Goal: Information Seeking & Learning: Check status

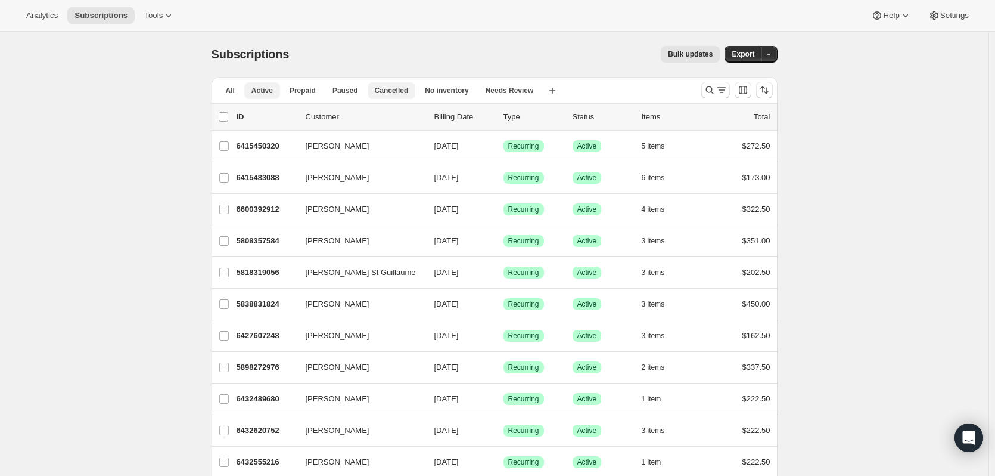
click at [375, 89] on span "Cancelled" at bounding box center [392, 91] width 34 height 10
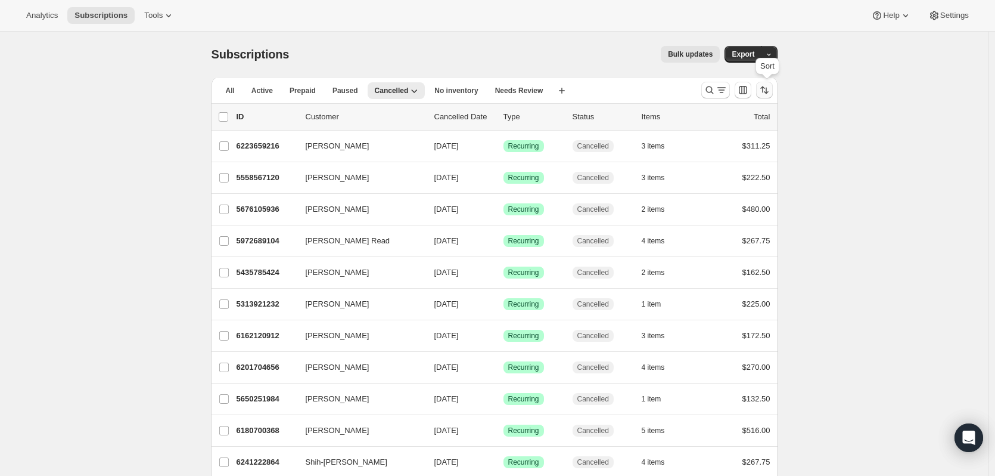
click at [770, 89] on icon "Sort the results" at bounding box center [765, 90] width 12 height 12
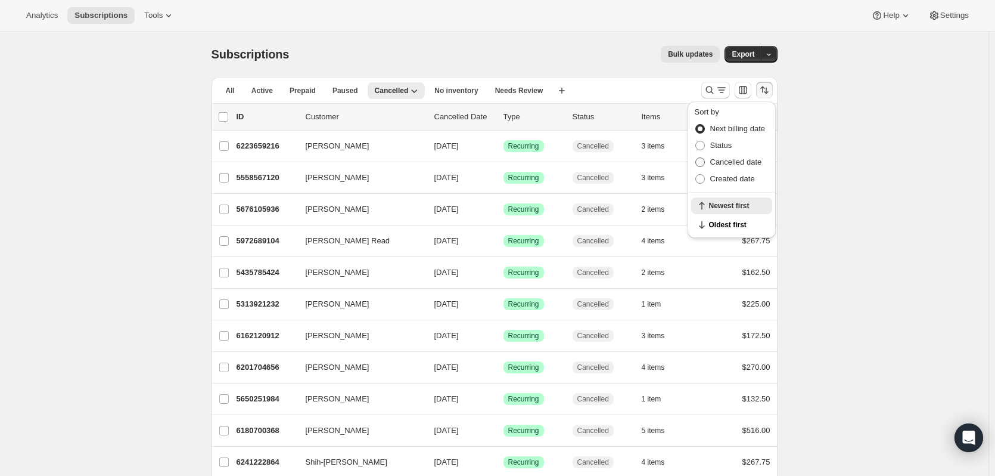
click at [734, 164] on span "Cancelled date" at bounding box center [736, 161] width 52 height 9
click at [696, 158] on input "Cancelled date" at bounding box center [695, 157] width 1 height 1
radio input "true"
click at [742, 222] on span "Newest first" at bounding box center [737, 225] width 56 height 10
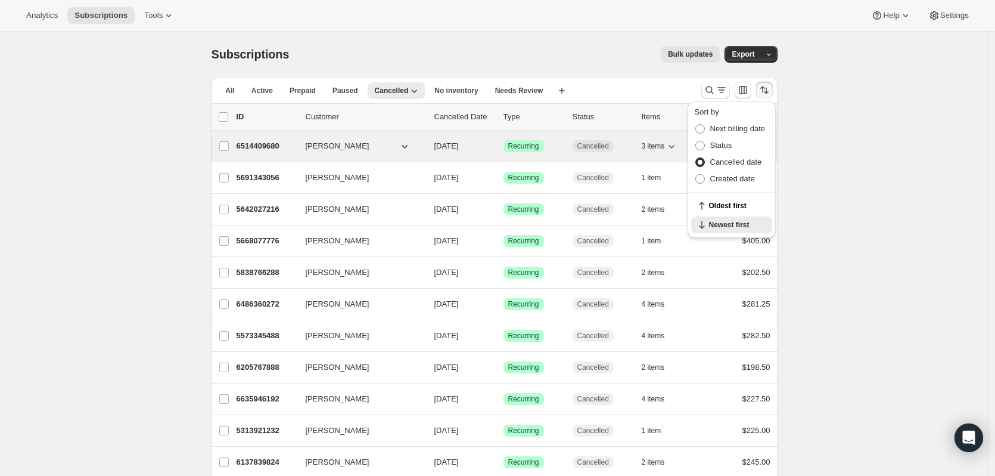
click at [265, 149] on p "6514409680" at bounding box center [267, 146] width 60 height 12
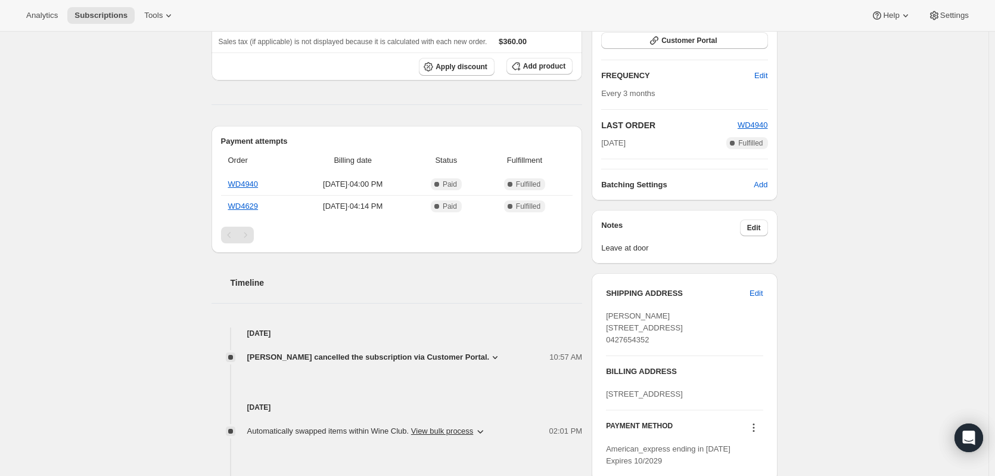
scroll to position [238, 0]
click at [489, 350] on icon at bounding box center [495, 356] width 12 height 12
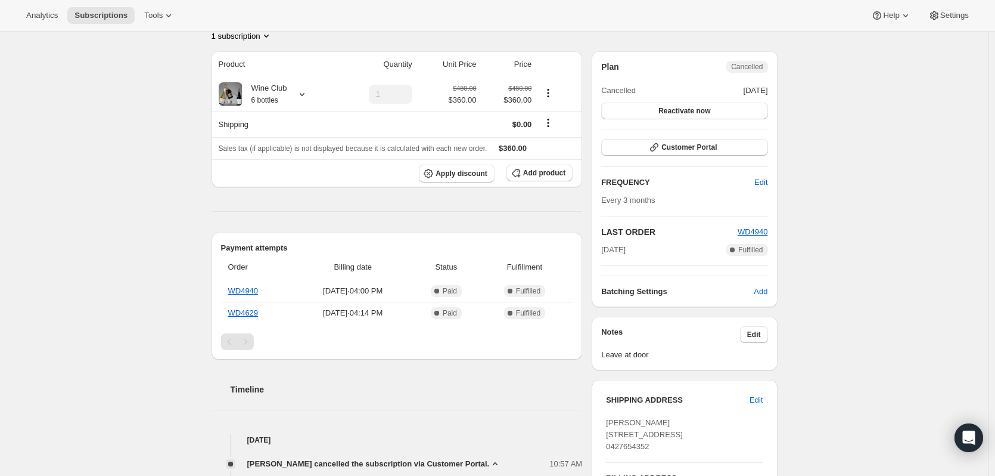
scroll to position [0, 0]
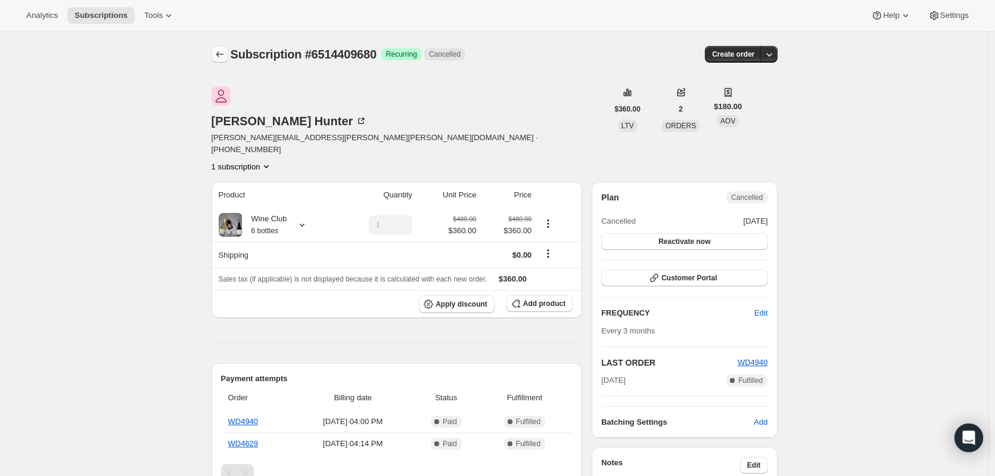
click at [220, 54] on icon "Subscriptions" at bounding box center [220, 54] width 8 height 6
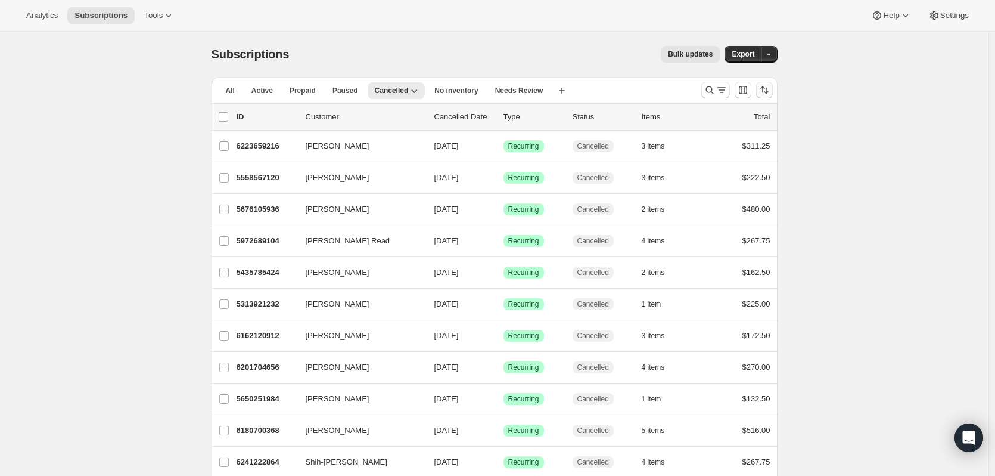
click at [771, 87] on icon "Sort the results" at bounding box center [765, 90] width 12 height 12
click at [745, 163] on span "Cancelled date" at bounding box center [736, 161] width 52 height 9
click at [696, 158] on input "Cancelled date" at bounding box center [695, 157] width 1 height 1
radio input "true"
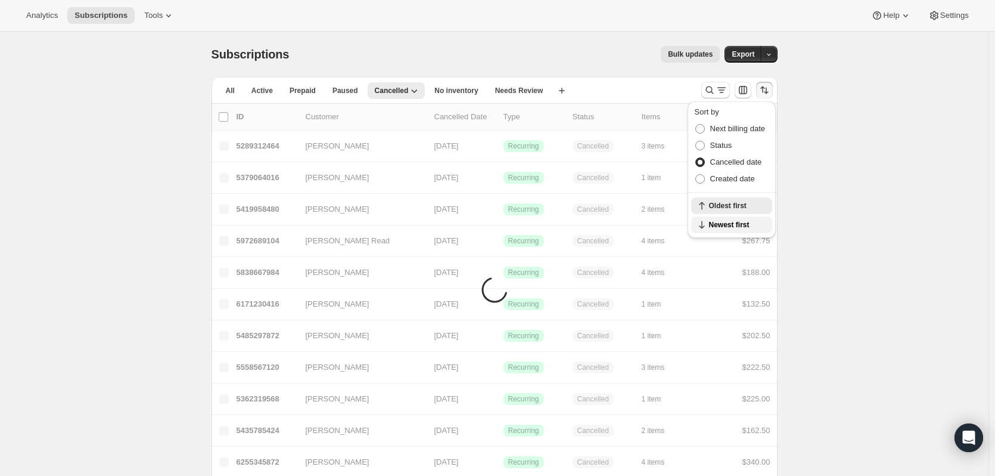
click at [741, 220] on span "Newest first" at bounding box center [737, 225] width 56 height 10
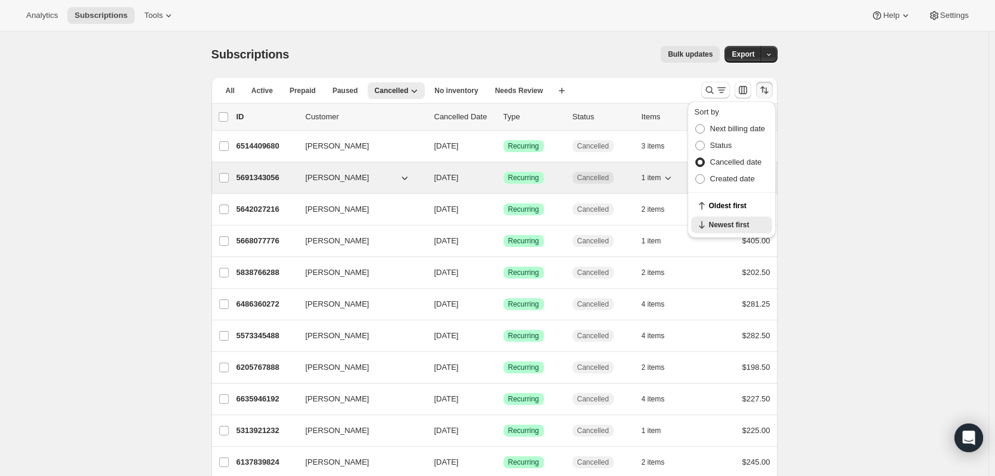
click at [263, 179] on p "5691343056" at bounding box center [267, 178] width 60 height 12
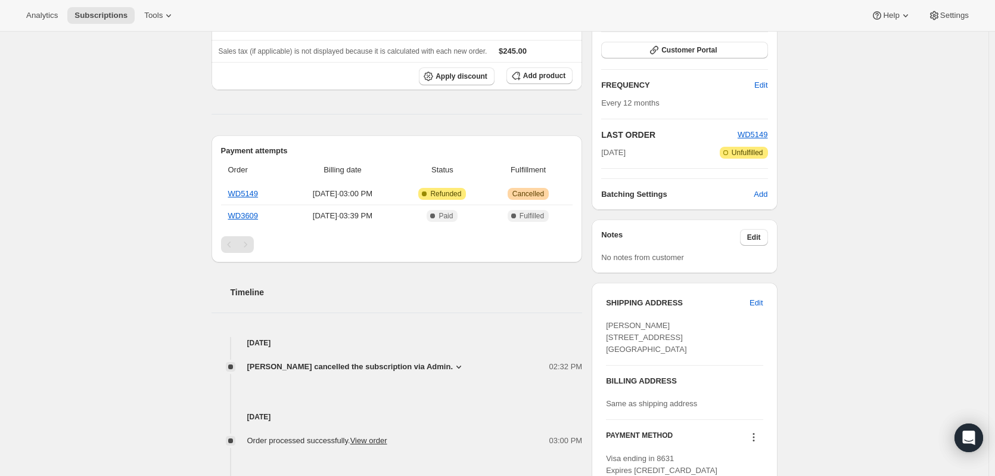
scroll to position [238, 0]
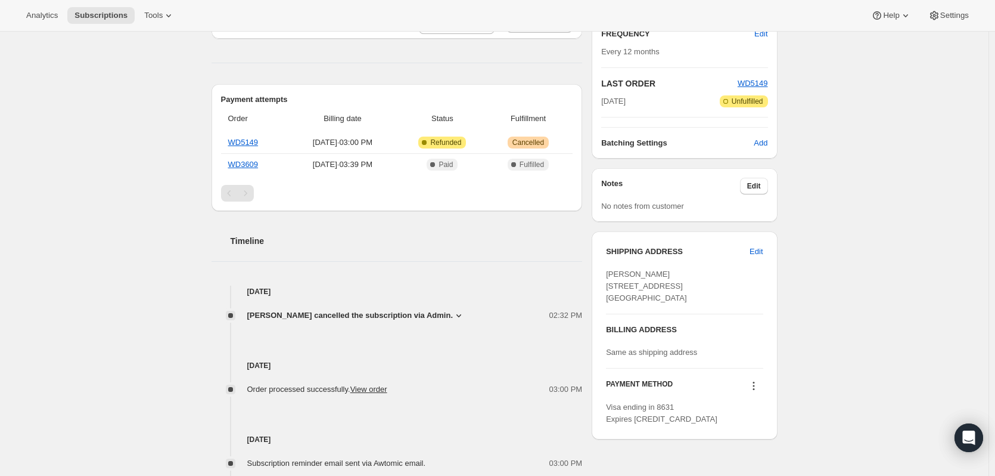
click at [453, 314] on icon at bounding box center [459, 315] width 12 height 12
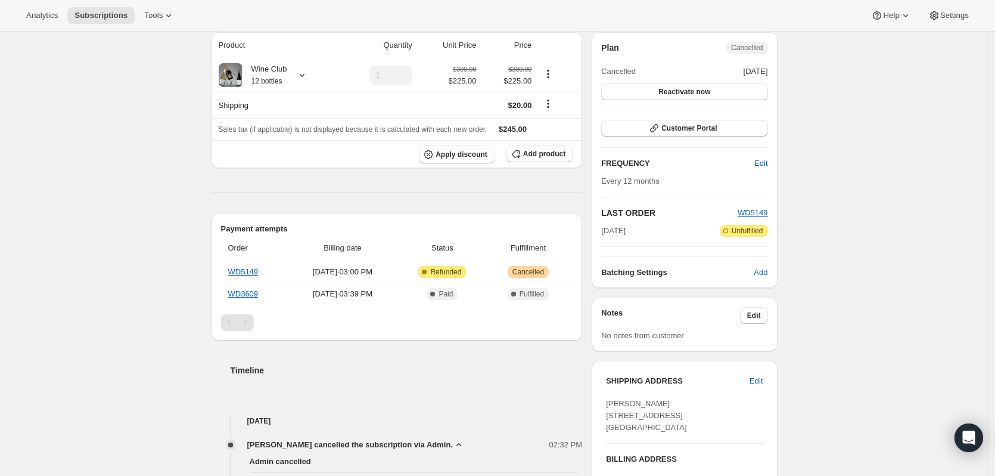
scroll to position [0, 0]
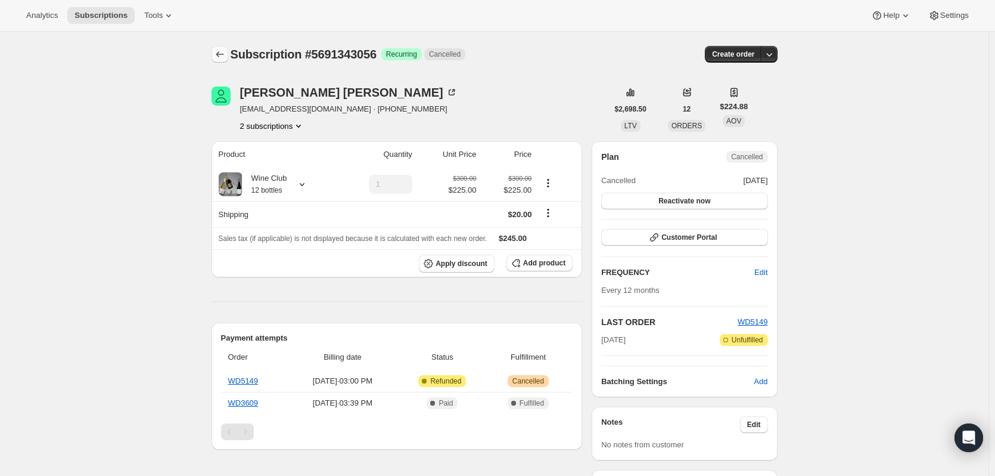
click at [223, 56] on icon "Subscriptions" at bounding box center [220, 54] width 12 height 12
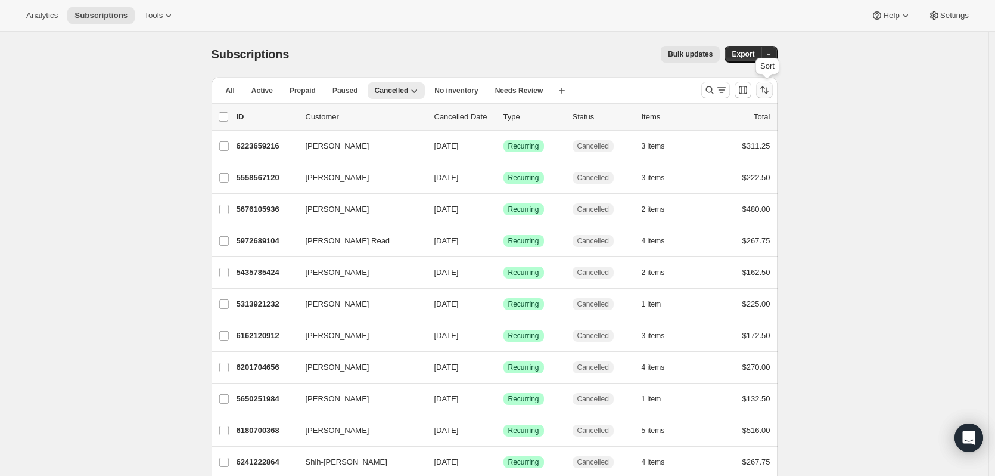
click at [771, 88] on icon "Sort the results" at bounding box center [765, 90] width 12 height 12
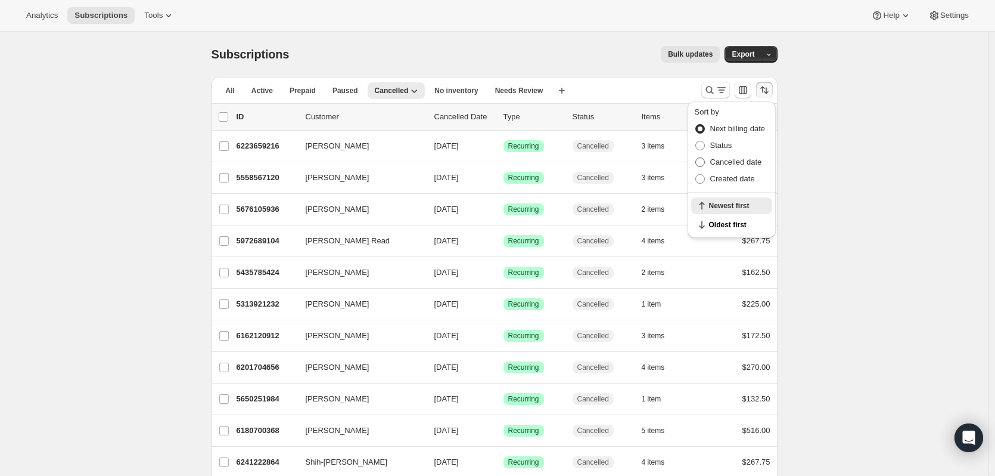
click at [750, 160] on span "Cancelled date" at bounding box center [736, 161] width 52 height 9
click at [696, 158] on input "Cancelled date" at bounding box center [695, 157] width 1 height 1
radio input "true"
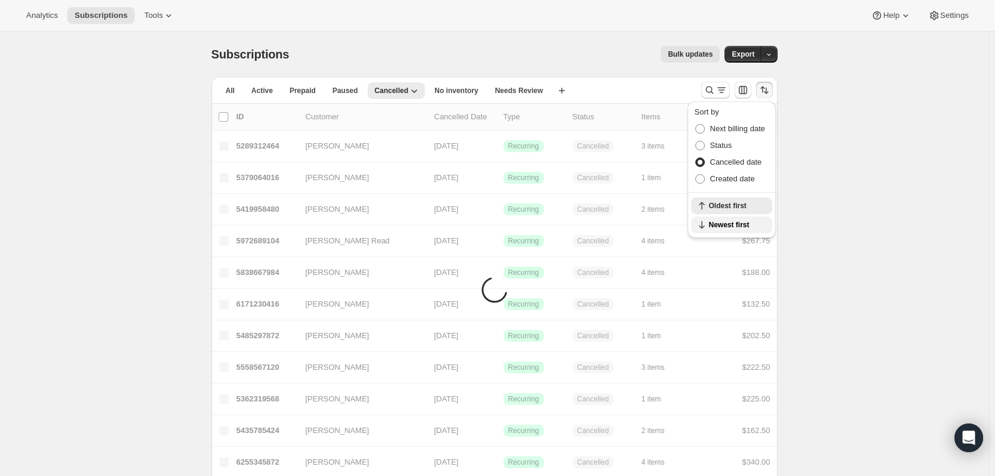
click at [726, 230] on button "Newest first" at bounding box center [731, 224] width 81 height 17
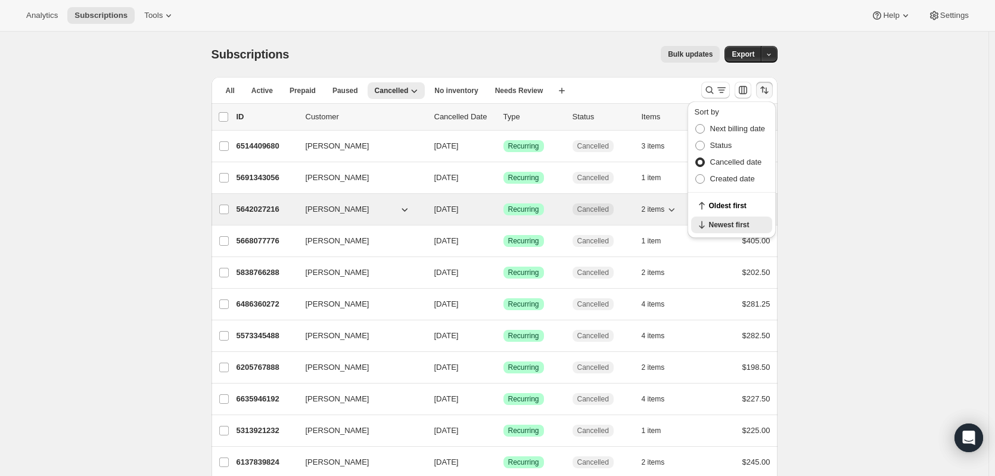
click at [254, 209] on p "5642027216" at bounding box center [267, 209] width 60 height 12
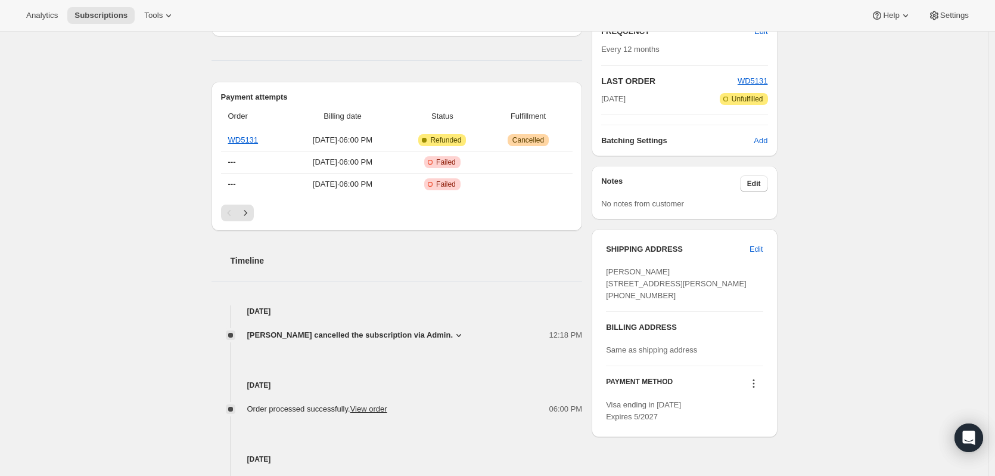
scroll to position [298, 0]
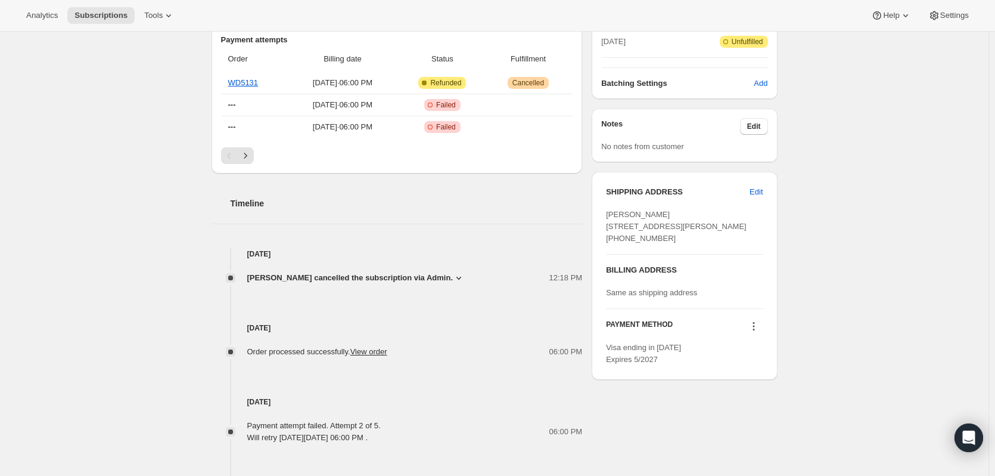
click at [457, 278] on icon at bounding box center [458, 278] width 5 height 3
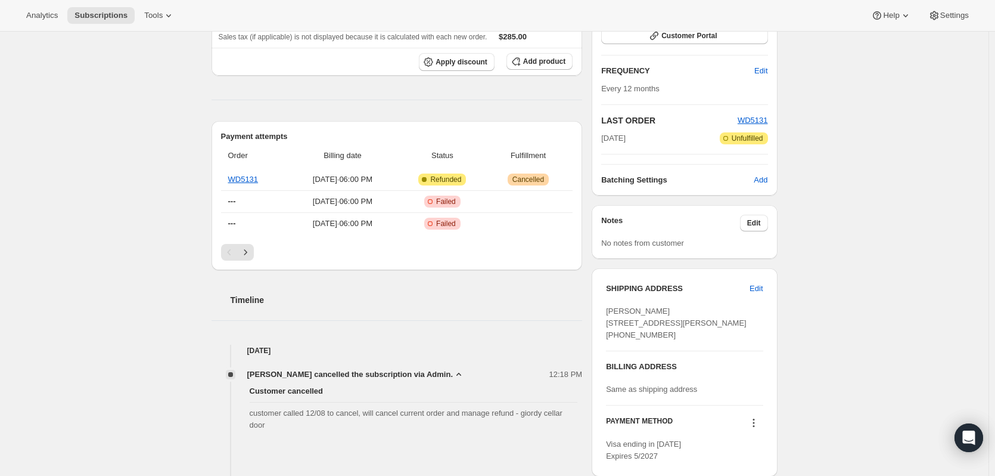
scroll to position [0, 0]
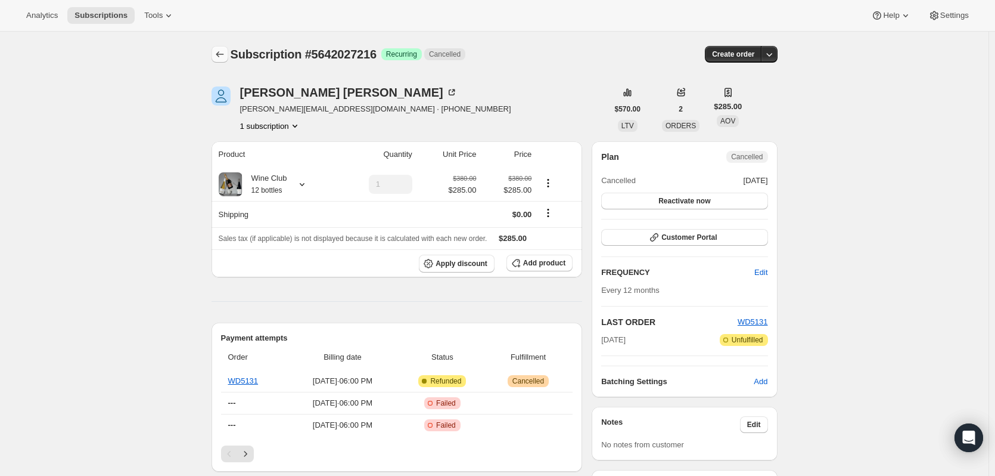
click at [225, 51] on icon "Subscriptions" at bounding box center [220, 54] width 12 height 12
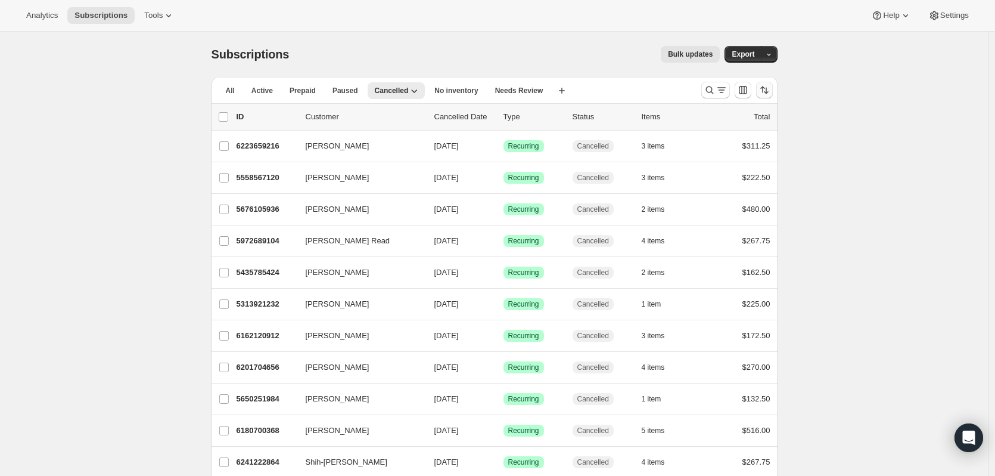
click at [769, 92] on icon "Sort the results" at bounding box center [766, 91] width 5 height 7
click at [737, 159] on span "Cancelled date" at bounding box center [736, 161] width 52 height 9
click at [696, 158] on input "Cancelled date" at bounding box center [695, 157] width 1 height 1
radio input "true"
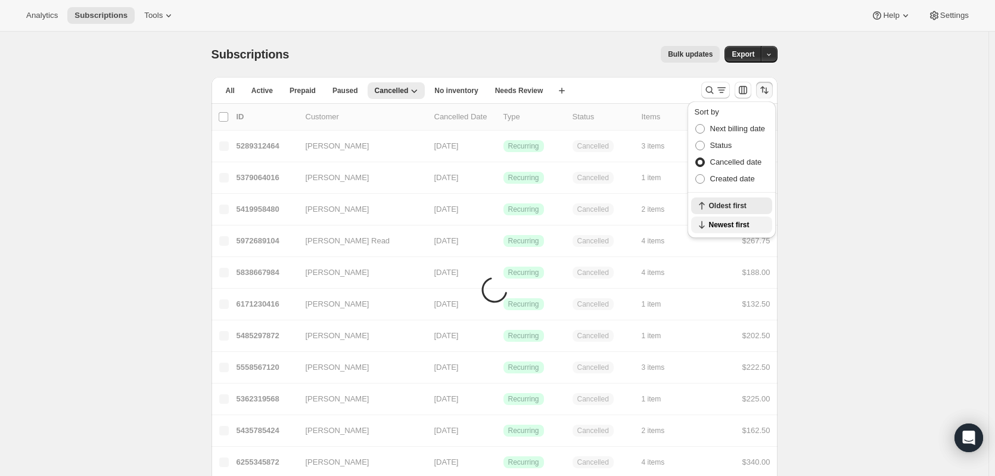
click at [732, 228] on span "Newest first" at bounding box center [737, 225] width 56 height 10
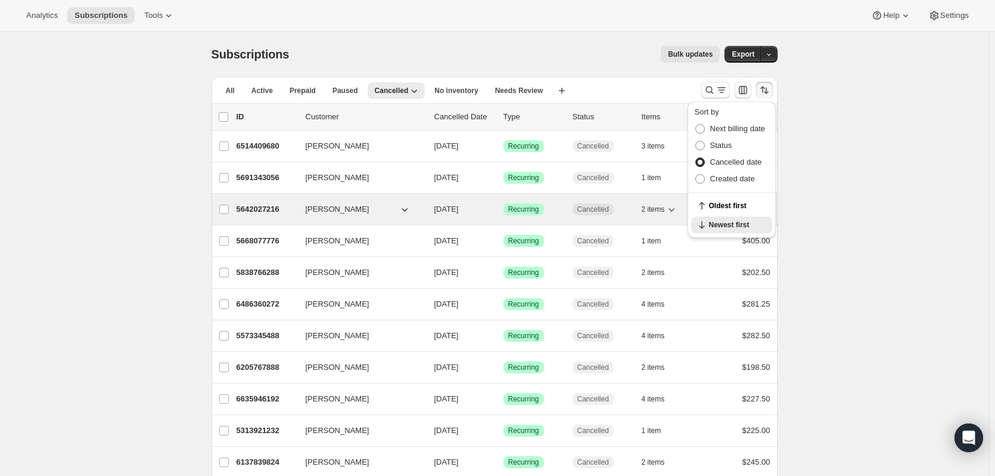
click at [253, 208] on p "5642027216" at bounding box center [267, 209] width 60 height 12
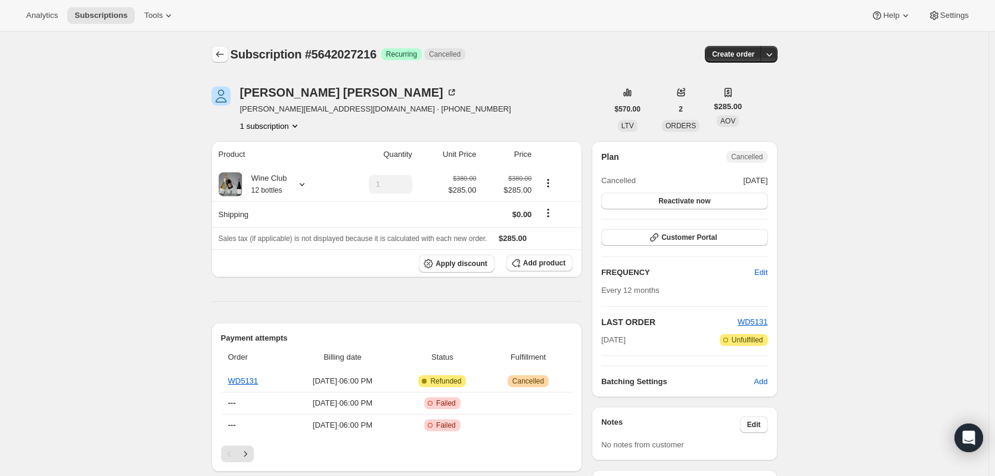
click at [222, 51] on icon "Subscriptions" at bounding box center [220, 54] width 12 height 12
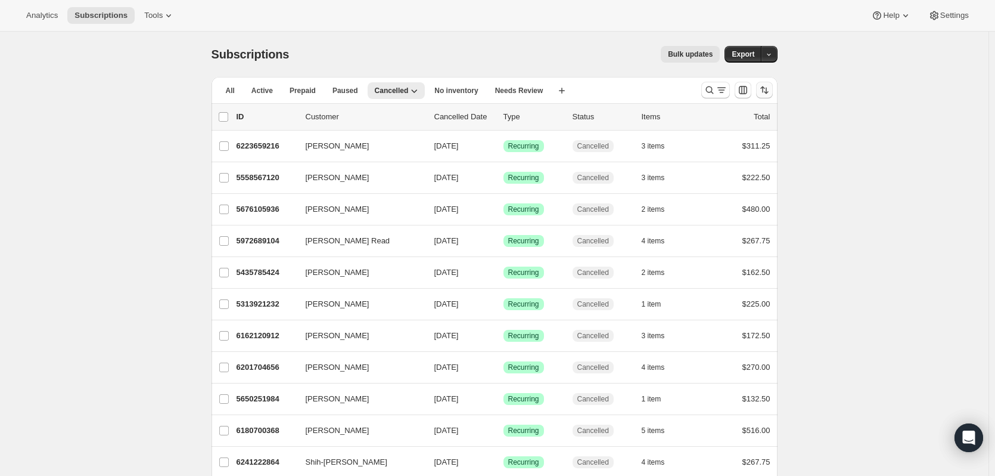
click at [769, 89] on icon "Sort the results" at bounding box center [766, 91] width 5 height 7
click at [737, 219] on button "Oldest first" at bounding box center [731, 224] width 81 height 17
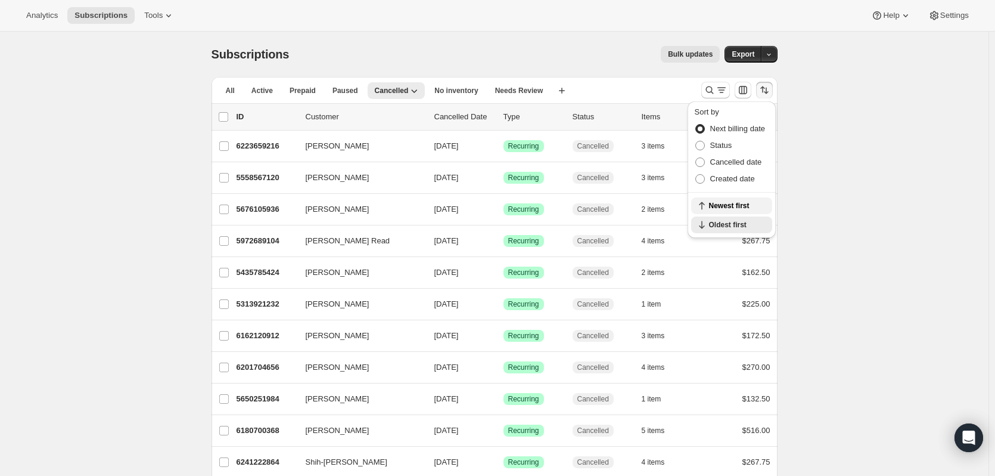
click at [733, 205] on span "Newest first" at bounding box center [737, 206] width 56 height 10
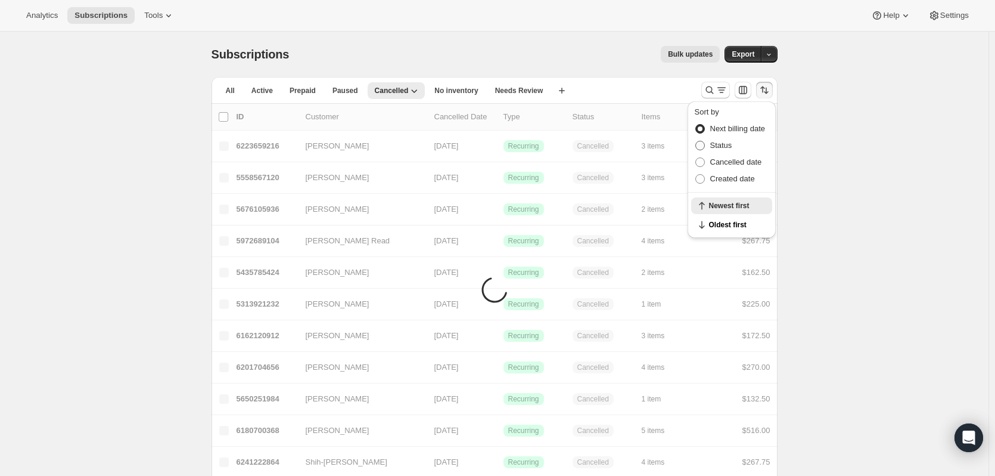
click at [723, 151] on span "Status" at bounding box center [721, 145] width 22 height 12
click at [696, 141] on input "Status" at bounding box center [695, 141] width 1 height 1
radio input "true"
click at [723, 160] on span "Cancelled date" at bounding box center [736, 161] width 52 height 9
click at [696, 158] on input "Cancelled date" at bounding box center [695, 157] width 1 height 1
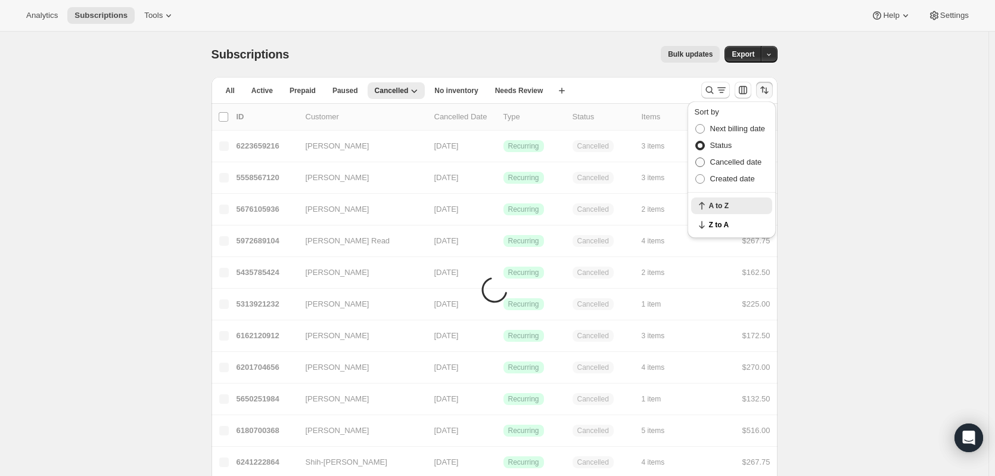
radio input "true"
click at [728, 223] on span "Newest first" at bounding box center [737, 225] width 56 height 10
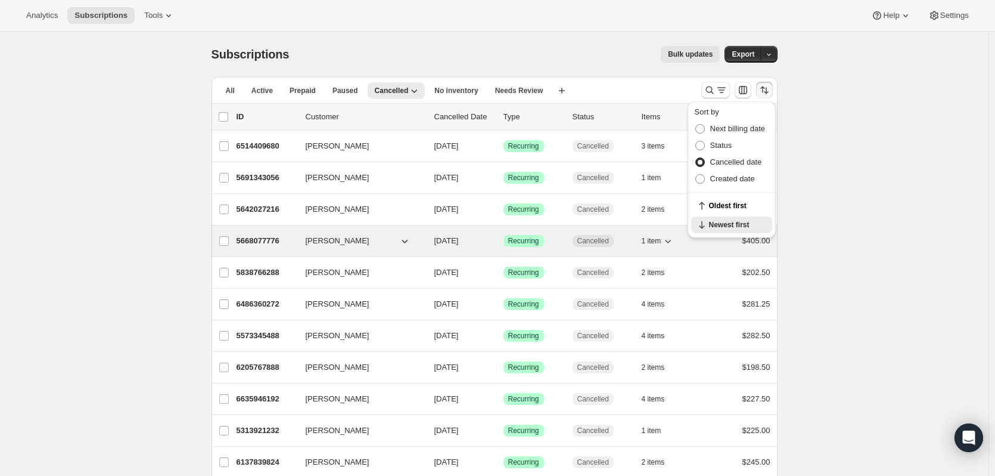
click at [258, 241] on p "5668077776" at bounding box center [267, 241] width 60 height 12
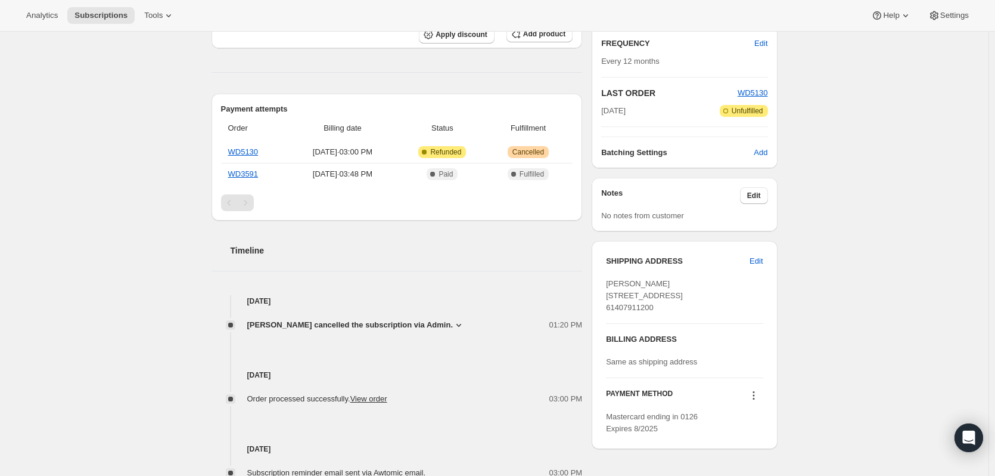
scroll to position [238, 0]
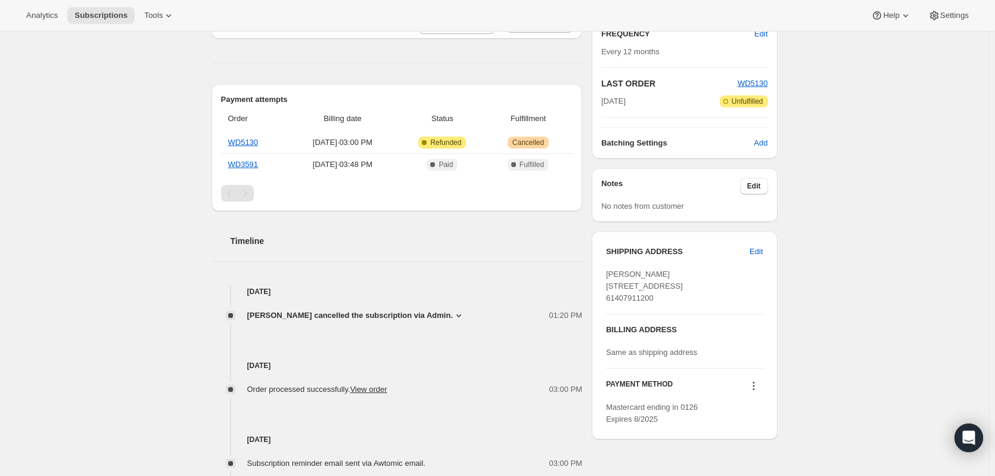
click at [453, 314] on icon at bounding box center [459, 315] width 12 height 12
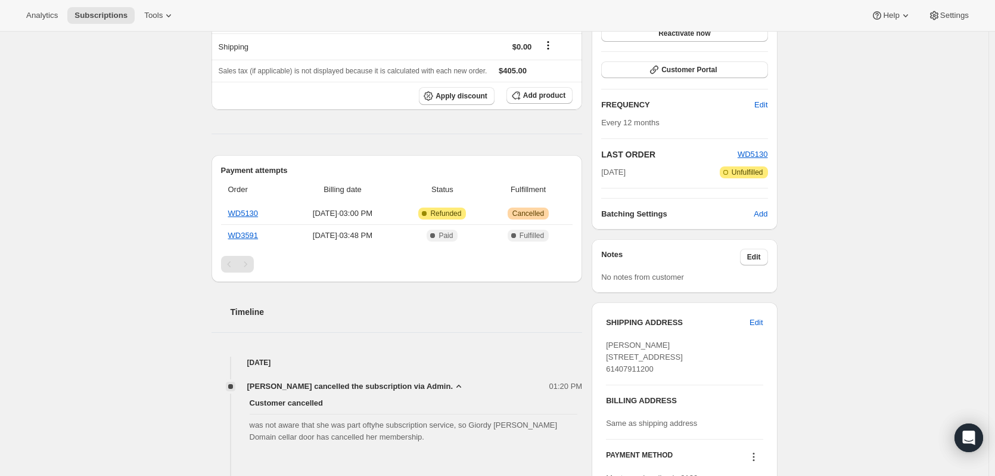
scroll to position [0, 0]
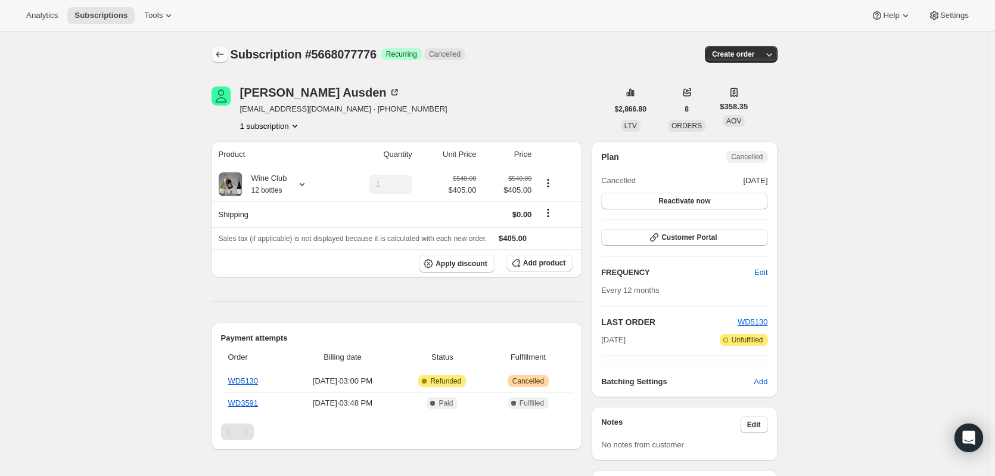
click at [218, 49] on icon "Subscriptions" at bounding box center [220, 54] width 12 height 12
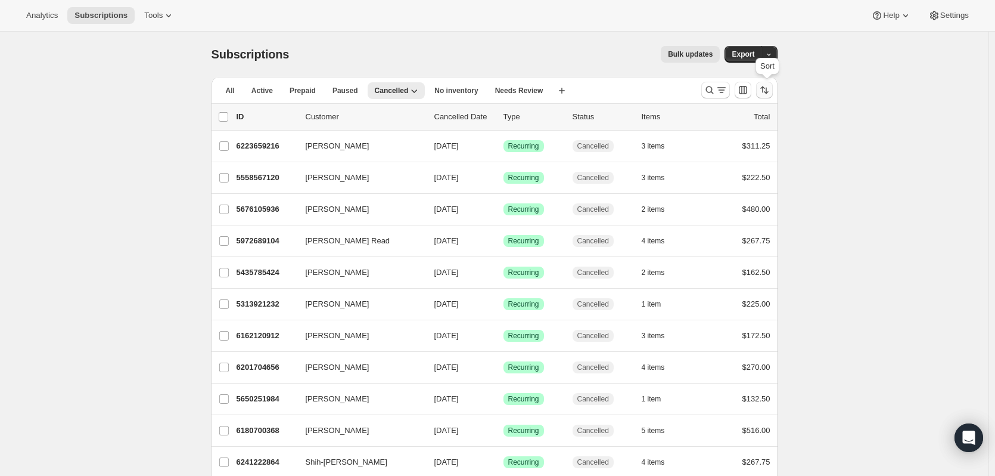
click at [769, 94] on icon "Sort the results" at bounding box center [765, 90] width 12 height 12
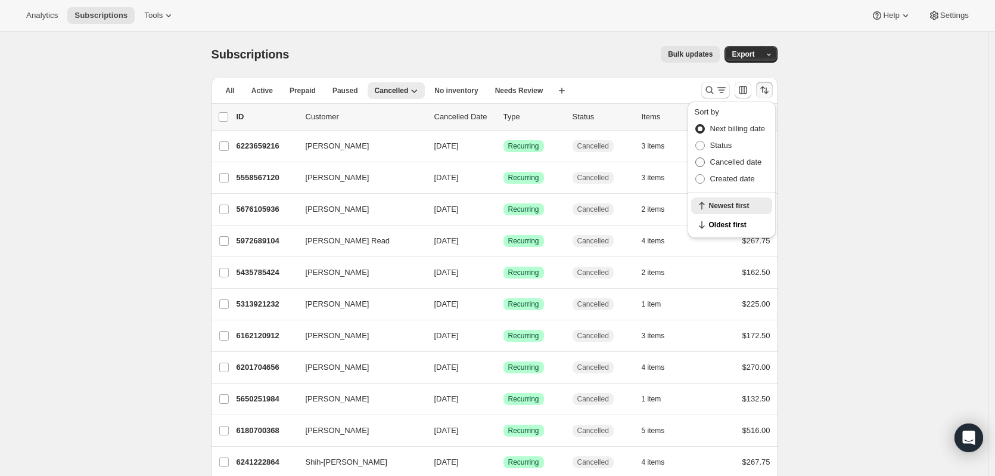
click at [730, 161] on span "Cancelled date" at bounding box center [736, 161] width 52 height 9
click at [696, 158] on input "Cancelled date" at bounding box center [695, 157] width 1 height 1
radio input "true"
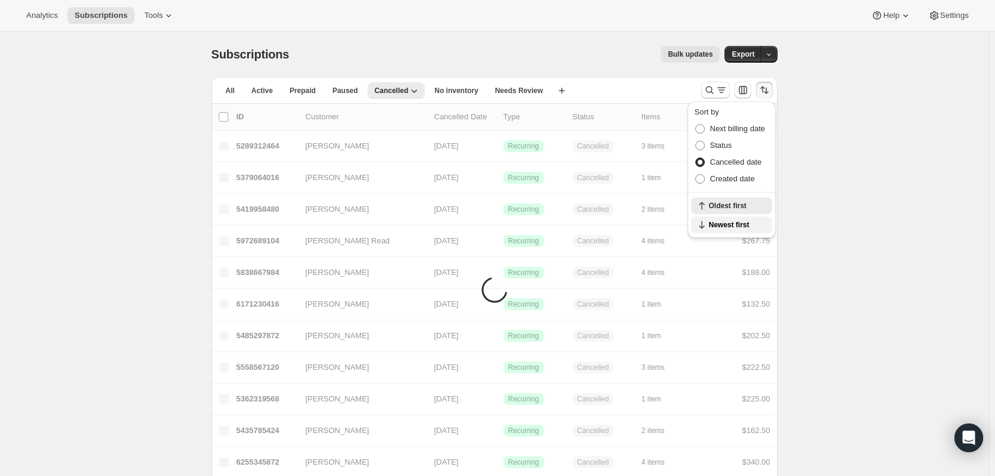
click at [721, 220] on span "Newest first" at bounding box center [737, 225] width 56 height 10
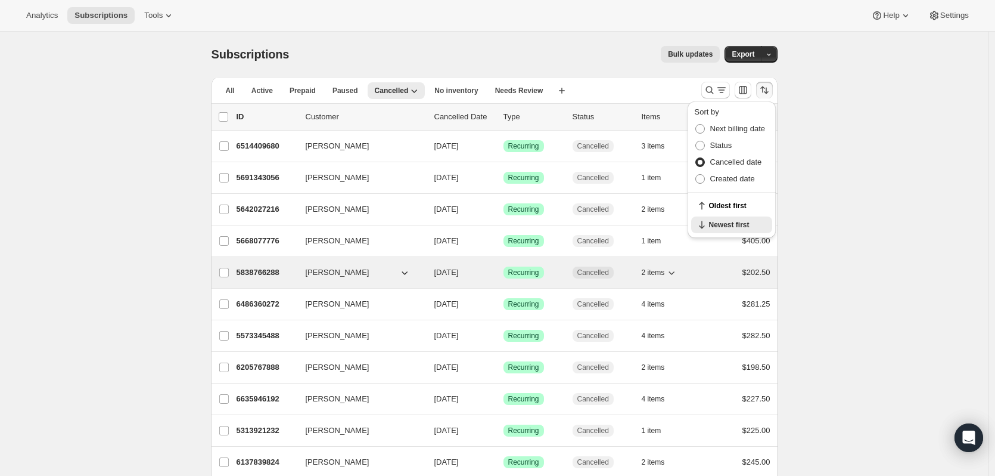
click at [250, 269] on p "5838766288" at bounding box center [267, 272] width 60 height 12
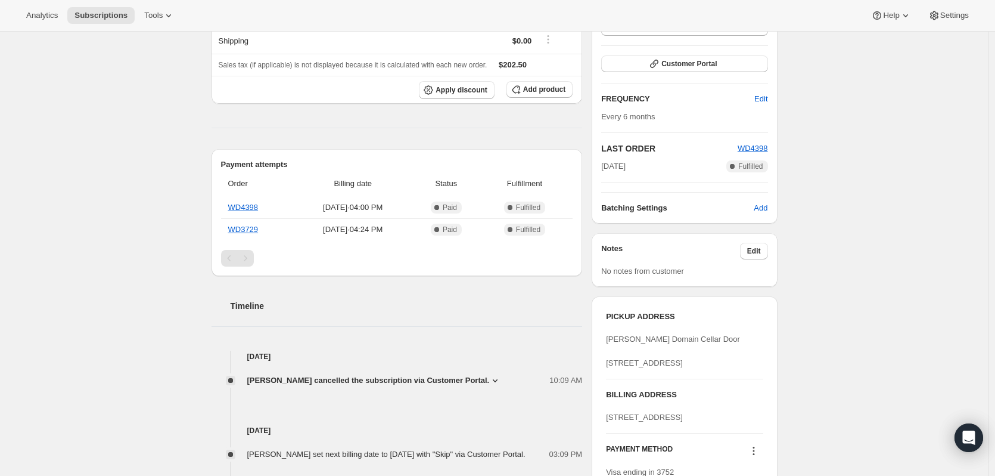
scroll to position [238, 0]
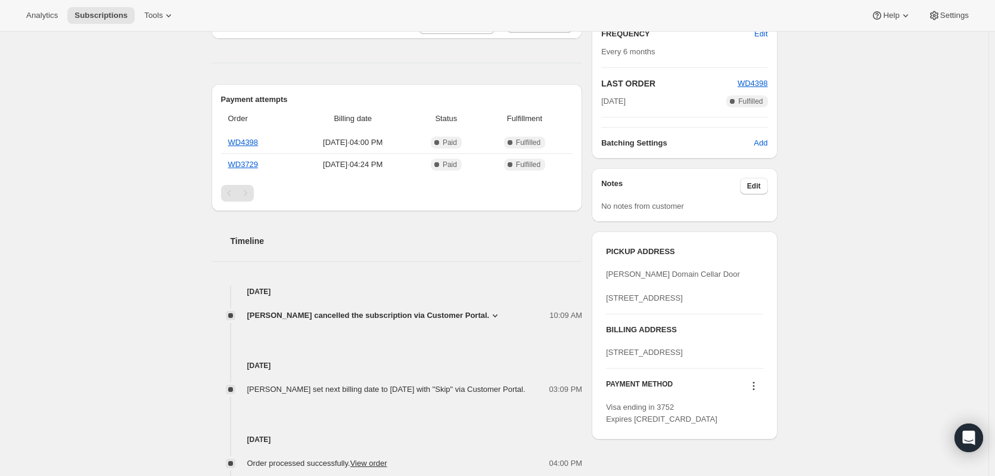
click at [491, 318] on icon at bounding box center [495, 315] width 12 height 12
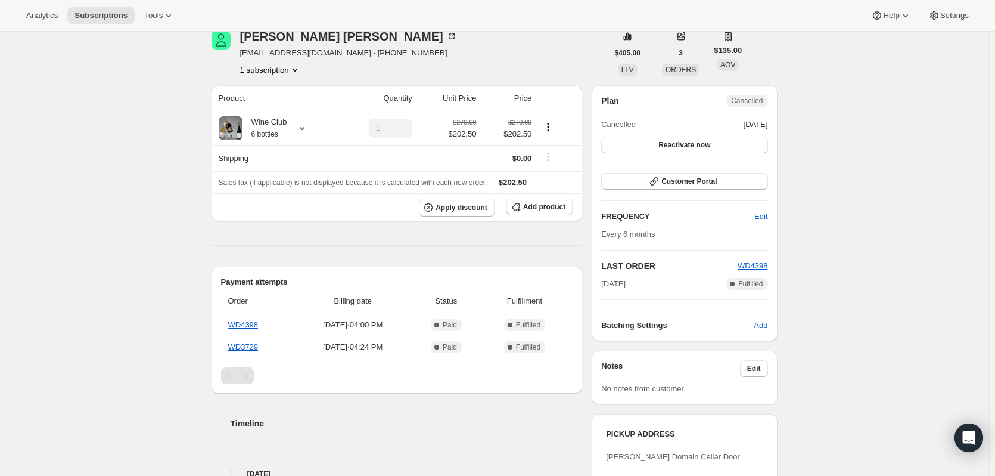
scroll to position [0, 0]
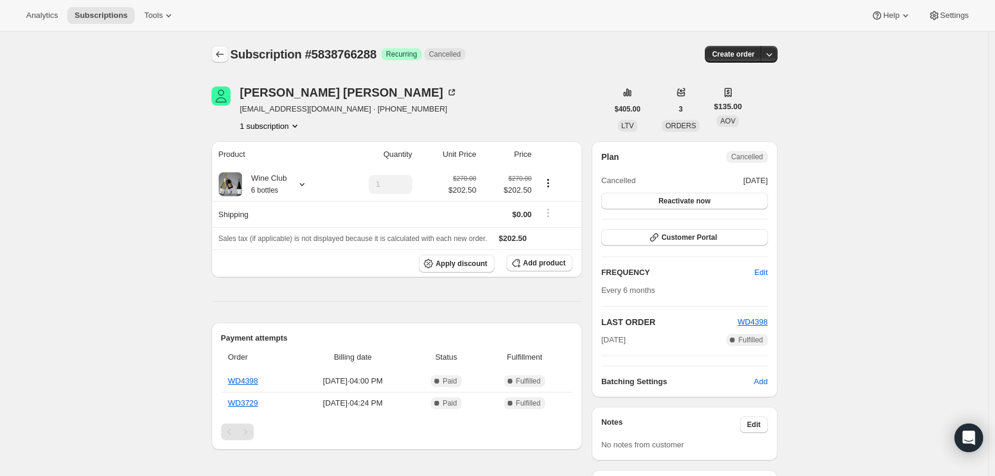
click at [219, 49] on icon "Subscriptions" at bounding box center [220, 54] width 12 height 12
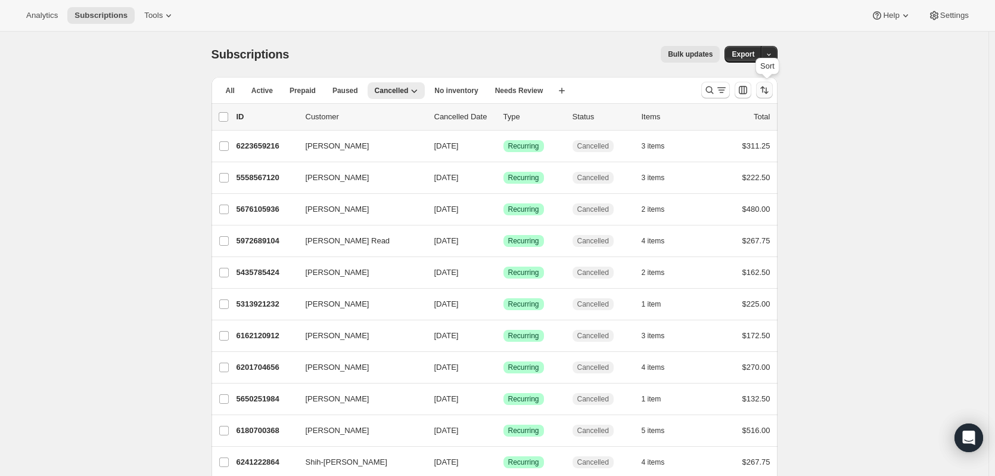
click at [768, 94] on icon "Sort the results" at bounding box center [765, 90] width 12 height 12
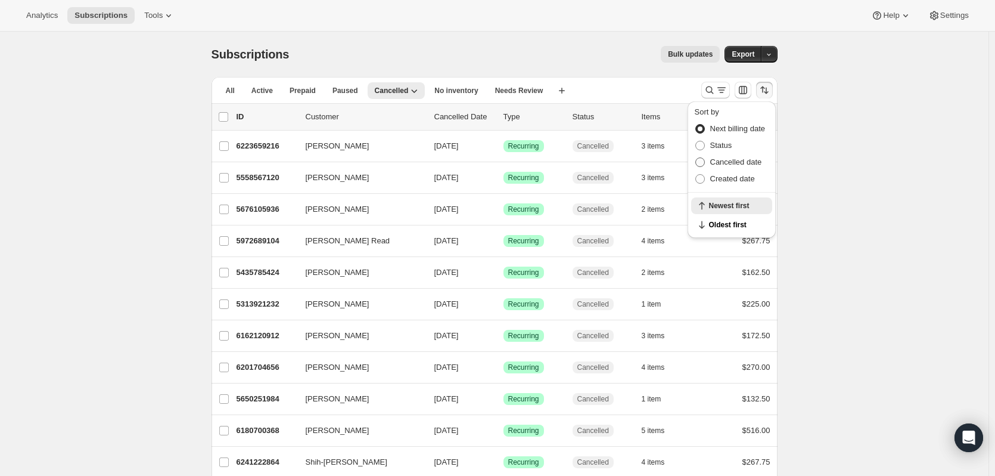
click at [735, 163] on span "Cancelled date" at bounding box center [736, 161] width 52 height 9
click at [696, 158] on input "Cancelled date" at bounding box center [695, 157] width 1 height 1
radio input "true"
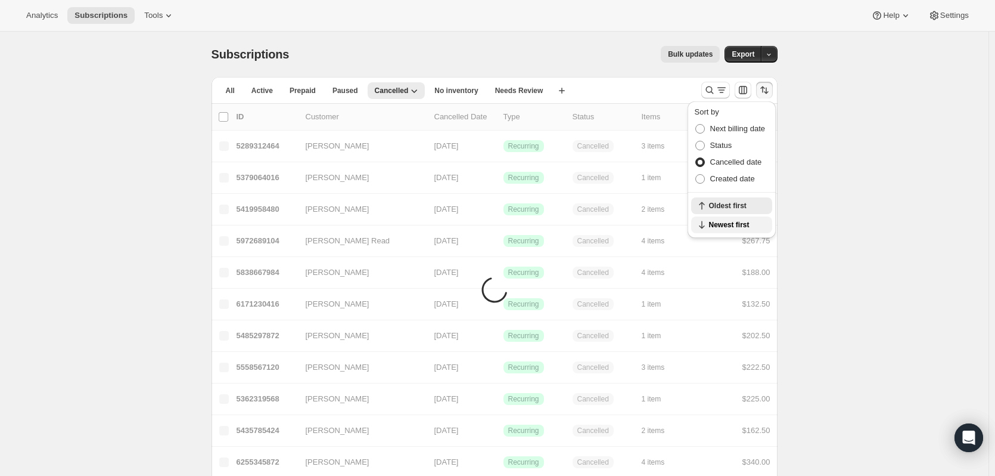
click at [731, 223] on span "Newest first" at bounding box center [737, 225] width 56 height 10
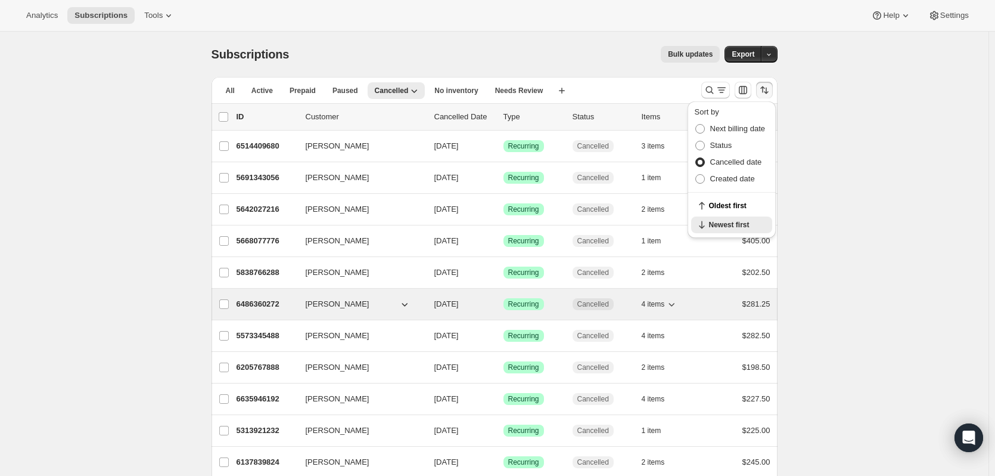
click at [278, 302] on p "6486360272" at bounding box center [267, 304] width 60 height 12
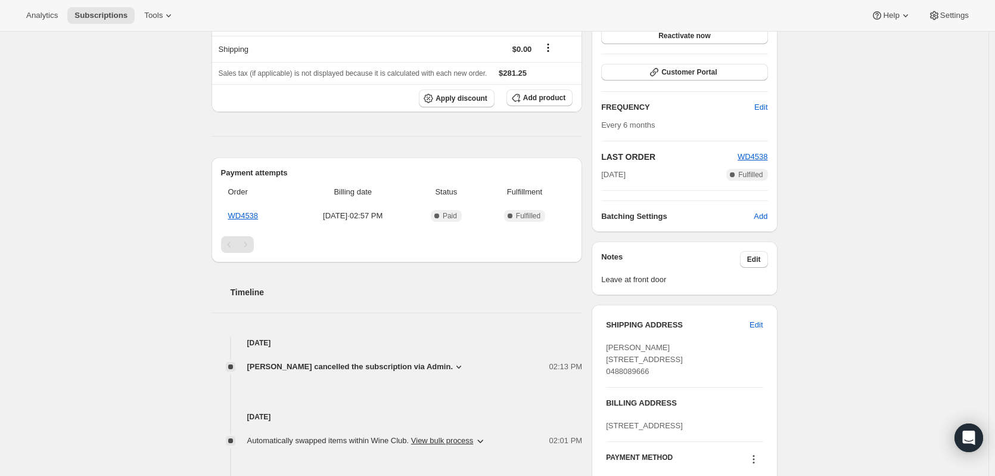
scroll to position [179, 0]
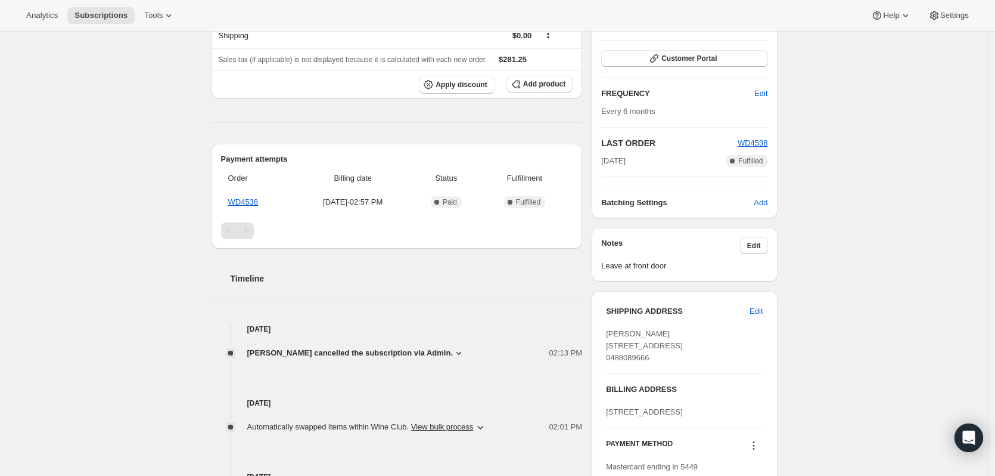
click at [414, 349] on span "[PERSON_NAME] cancelled the subscription via Admin." at bounding box center [350, 353] width 206 height 12
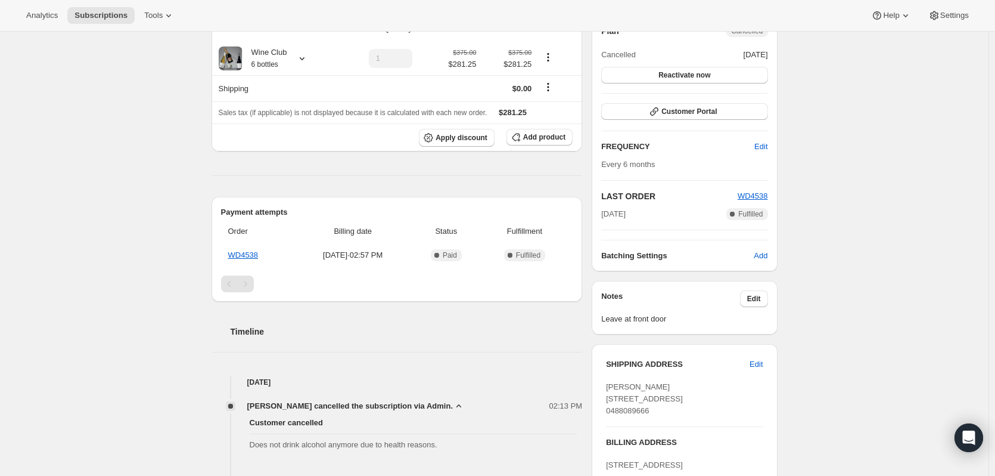
scroll to position [0, 0]
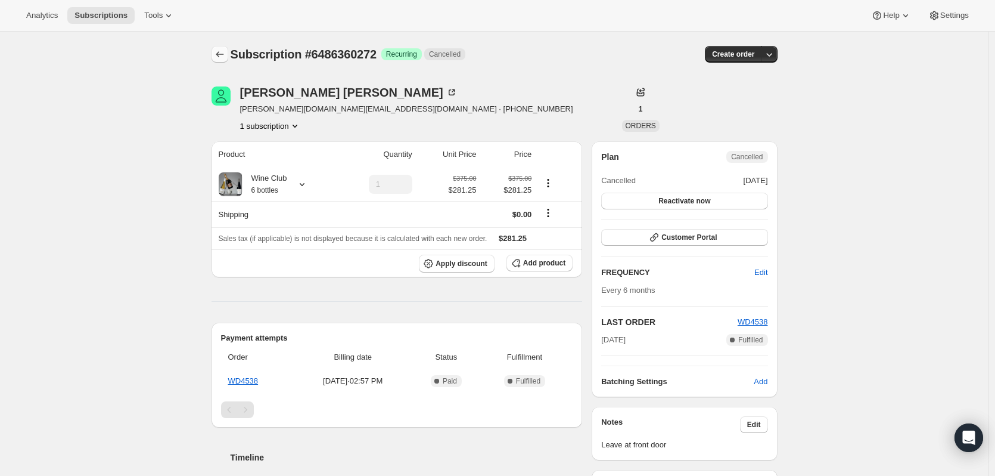
click at [218, 58] on icon "Subscriptions" at bounding box center [220, 54] width 12 height 12
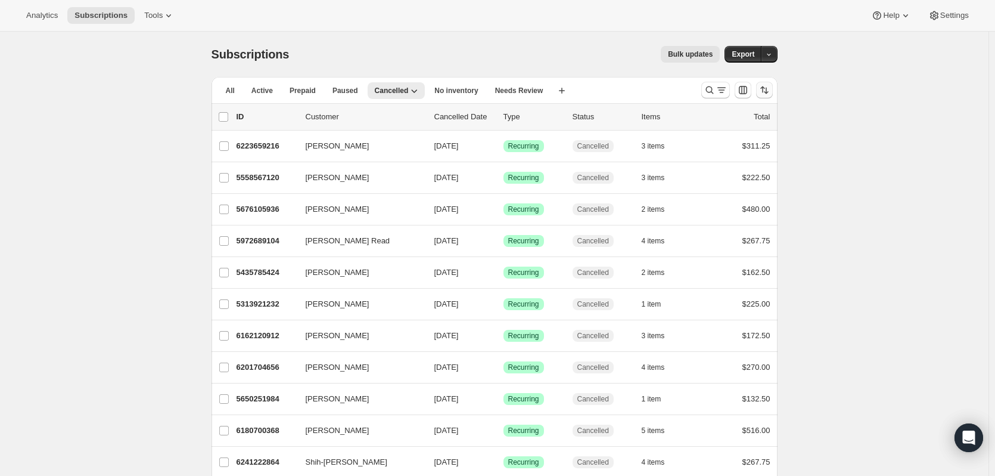
click at [764, 86] on icon "Sort the results" at bounding box center [765, 90] width 12 height 12
click at [739, 163] on span "Cancelled date" at bounding box center [736, 161] width 52 height 9
click at [696, 158] on input "Cancelled date" at bounding box center [695, 157] width 1 height 1
radio input "true"
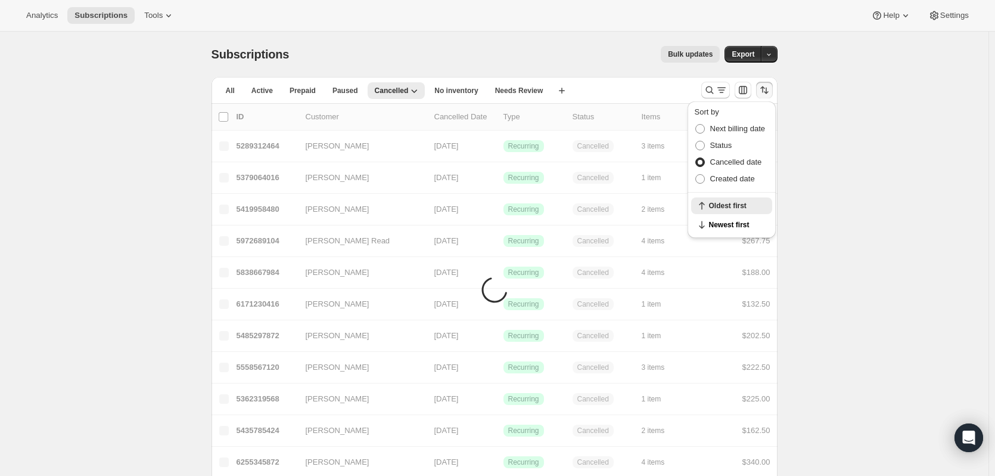
click at [728, 216] on div "Oldest first Newest first" at bounding box center [732, 214] width 88 height 45
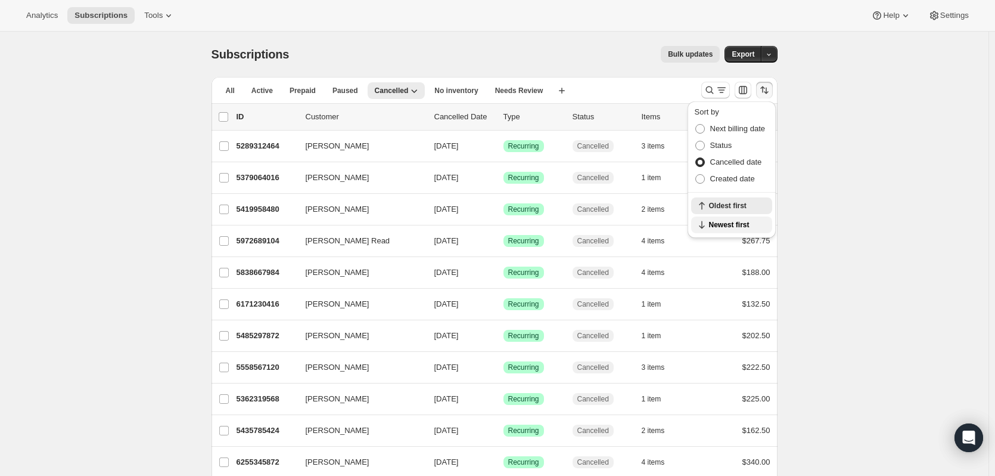
click at [725, 224] on span "Newest first" at bounding box center [737, 225] width 56 height 10
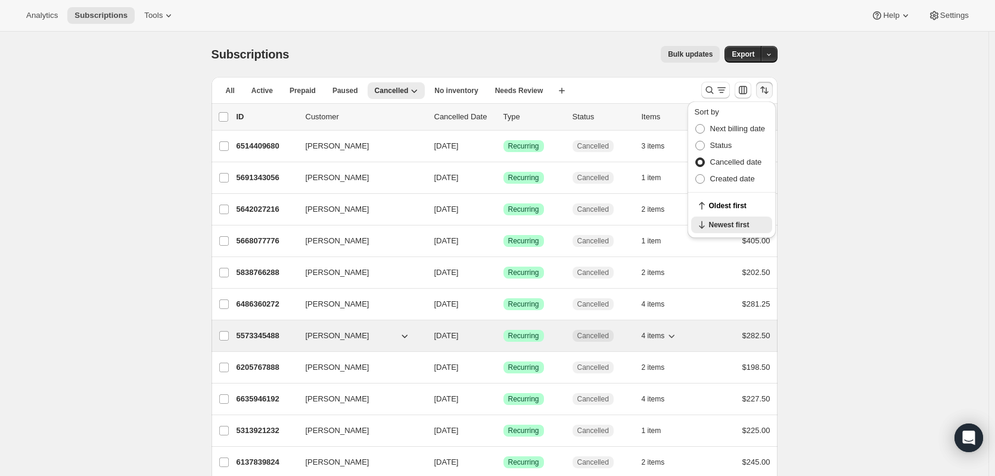
click at [258, 334] on p "5573345488" at bounding box center [267, 336] width 60 height 12
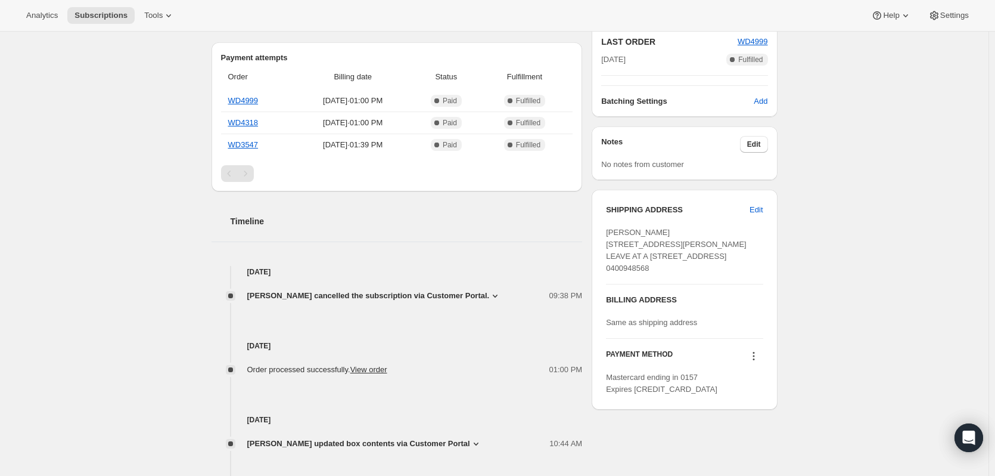
scroll to position [298, 0]
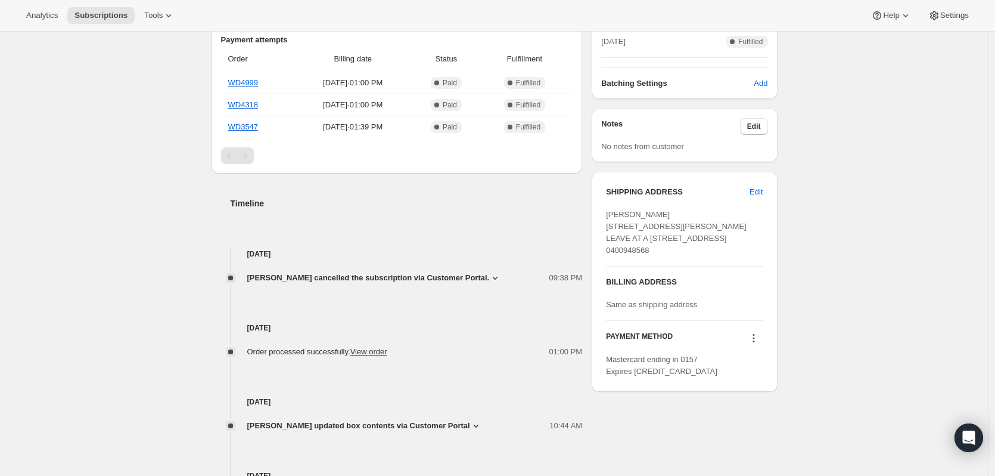
click at [466, 279] on span "[PERSON_NAME] cancelled the subscription via Customer Portal." at bounding box center [368, 278] width 243 height 12
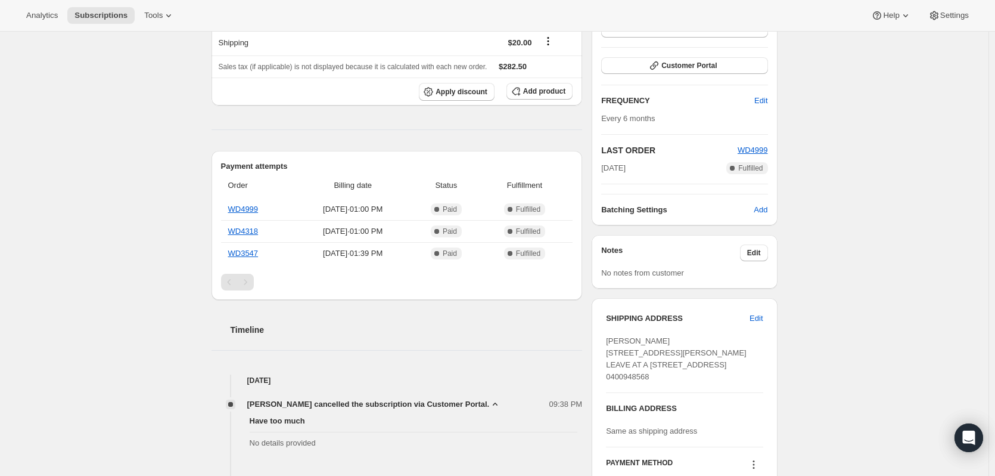
scroll to position [0, 0]
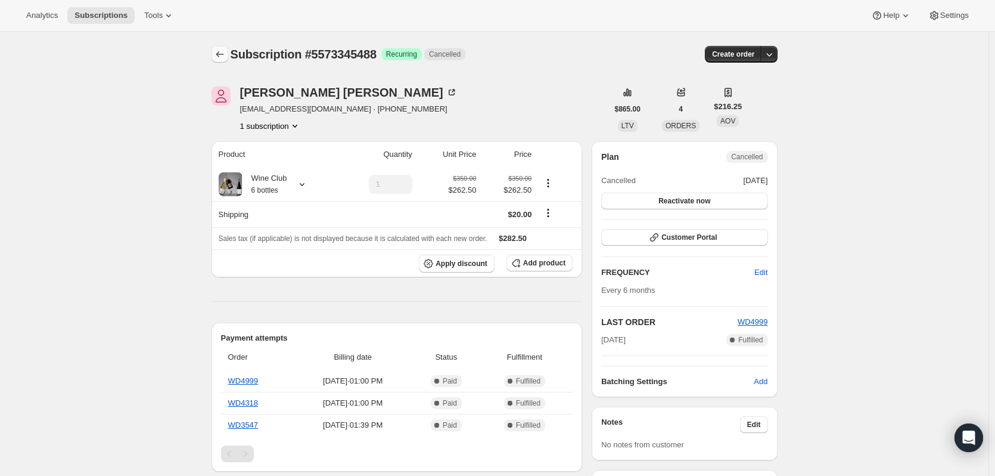
click at [223, 49] on icon "Subscriptions" at bounding box center [220, 54] width 12 height 12
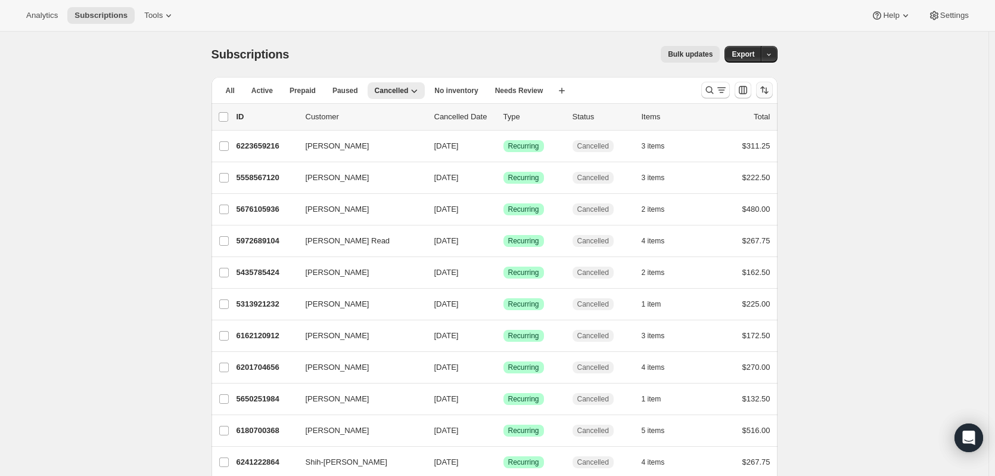
click at [762, 87] on icon "Sort the results" at bounding box center [765, 90] width 12 height 12
click at [773, 91] on button "Sort the results" at bounding box center [764, 90] width 17 height 17
click at [732, 161] on span "Cancelled date" at bounding box center [736, 161] width 52 height 9
click at [696, 158] on input "Cancelled date" at bounding box center [695, 157] width 1 height 1
radio input "true"
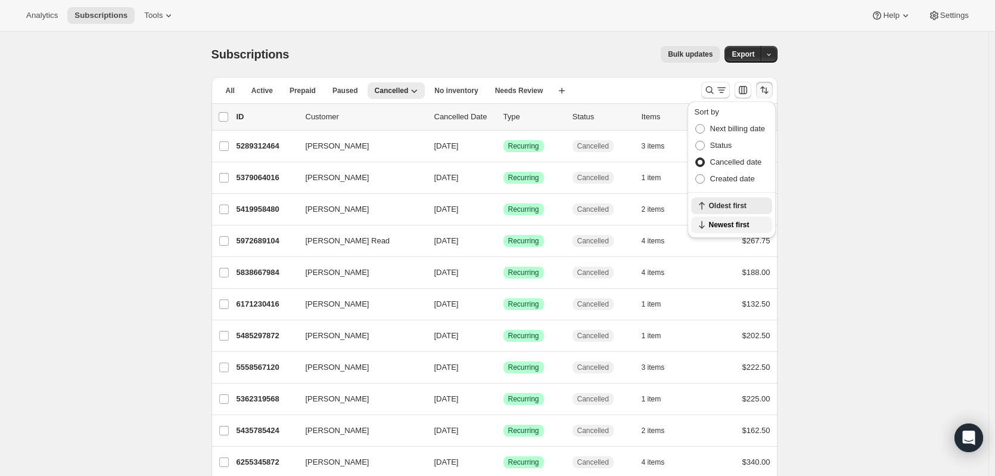
click at [731, 228] on span "Newest first" at bounding box center [737, 225] width 56 height 10
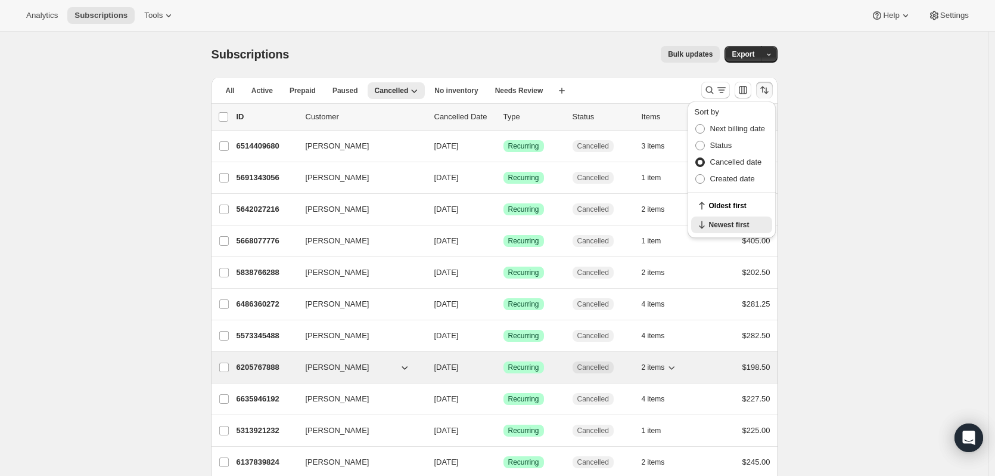
click at [253, 366] on p "6205767888" at bounding box center [267, 367] width 60 height 12
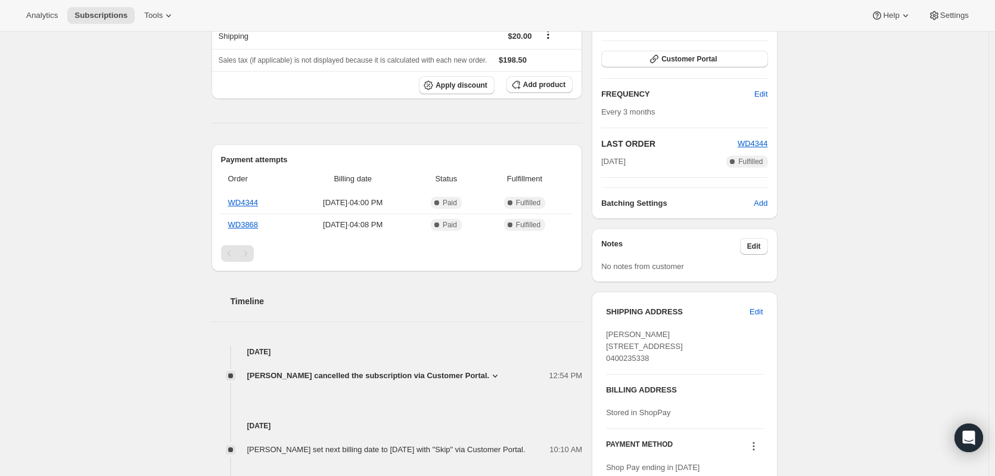
scroll to position [179, 0]
click at [482, 369] on span "[PERSON_NAME] cancelled the subscription via Customer Portal." at bounding box center [368, 375] width 243 height 12
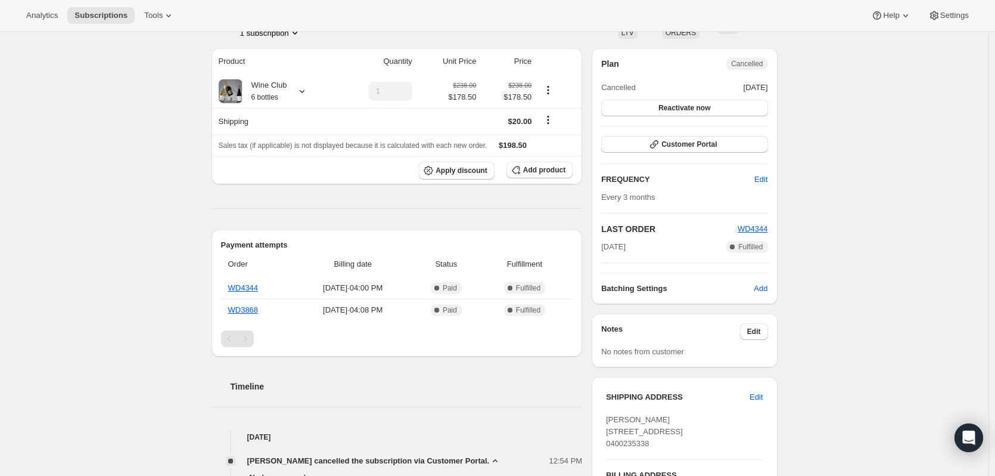
scroll to position [0, 0]
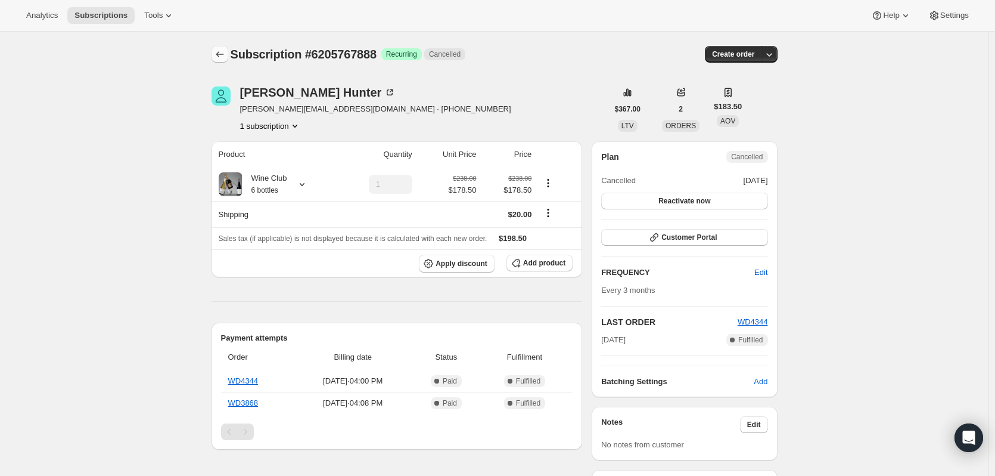
click at [224, 54] on icon "Subscriptions" at bounding box center [220, 54] width 12 height 12
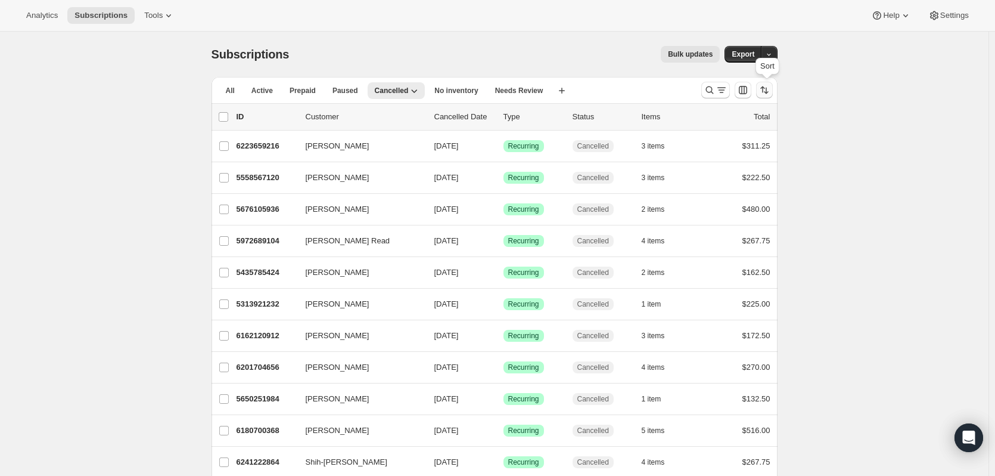
click at [763, 91] on icon "Sort the results" at bounding box center [765, 90] width 12 height 12
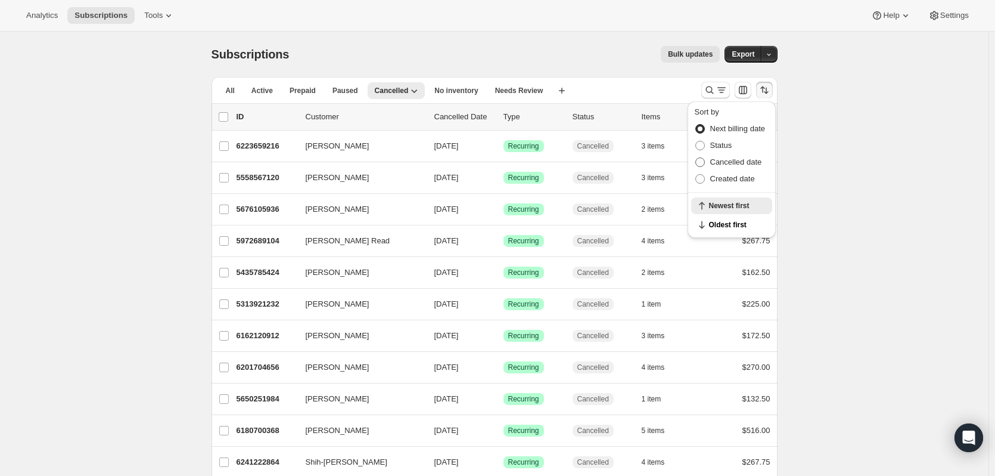
click at [743, 159] on span "Cancelled date" at bounding box center [736, 161] width 52 height 9
click at [696, 158] on input "Cancelled date" at bounding box center [695, 157] width 1 height 1
radio input "true"
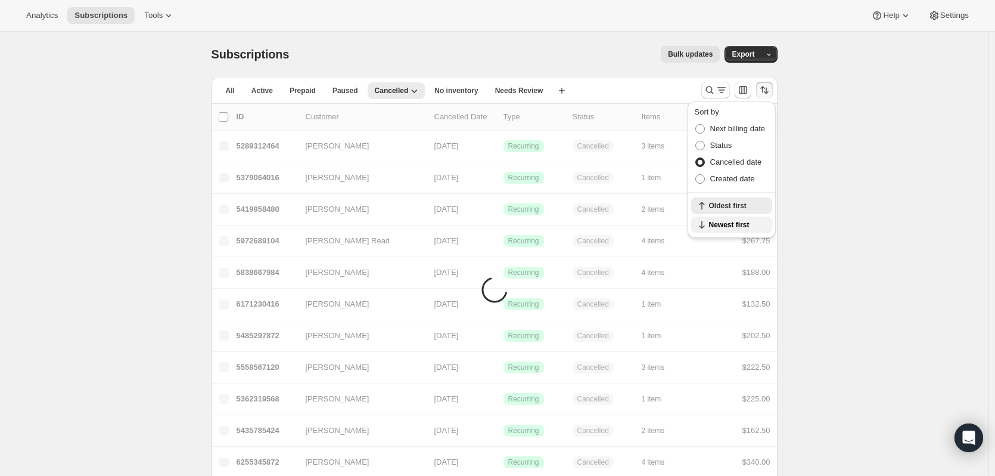
click at [738, 221] on span "Newest first" at bounding box center [737, 225] width 56 height 10
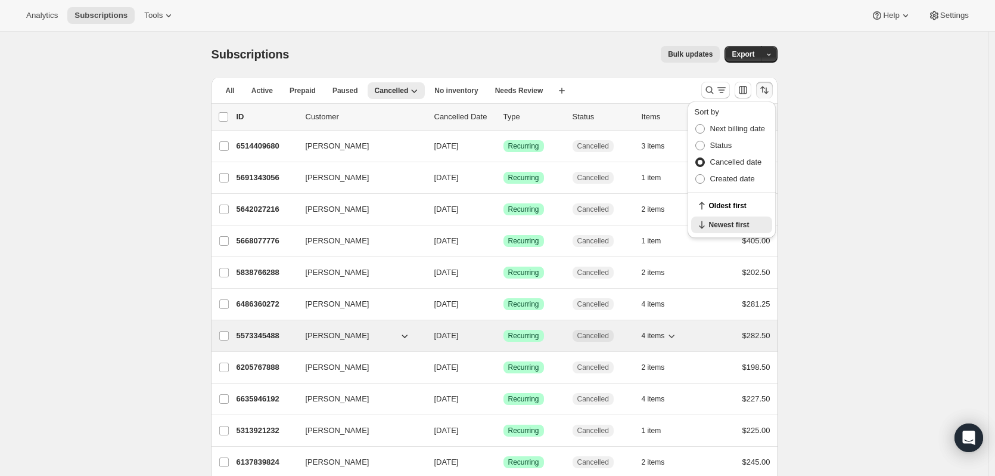
click at [269, 330] on p "5573345488" at bounding box center [267, 336] width 60 height 12
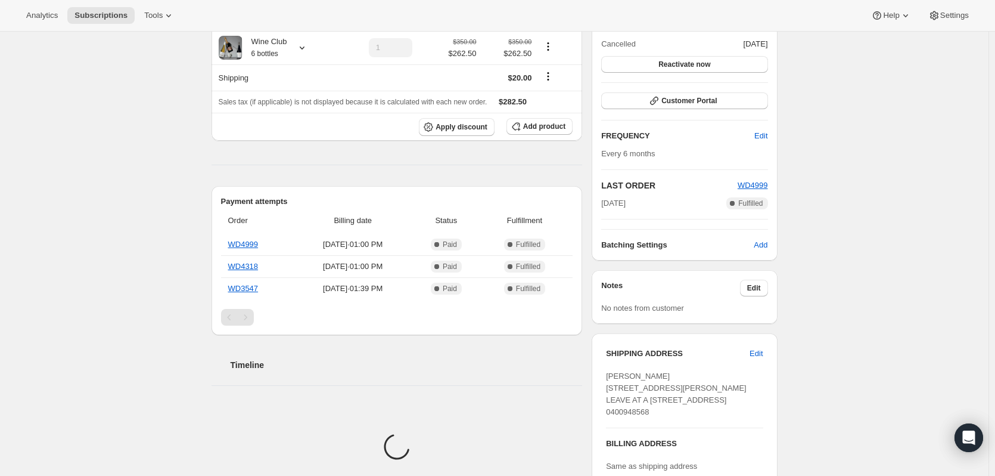
scroll to position [179, 0]
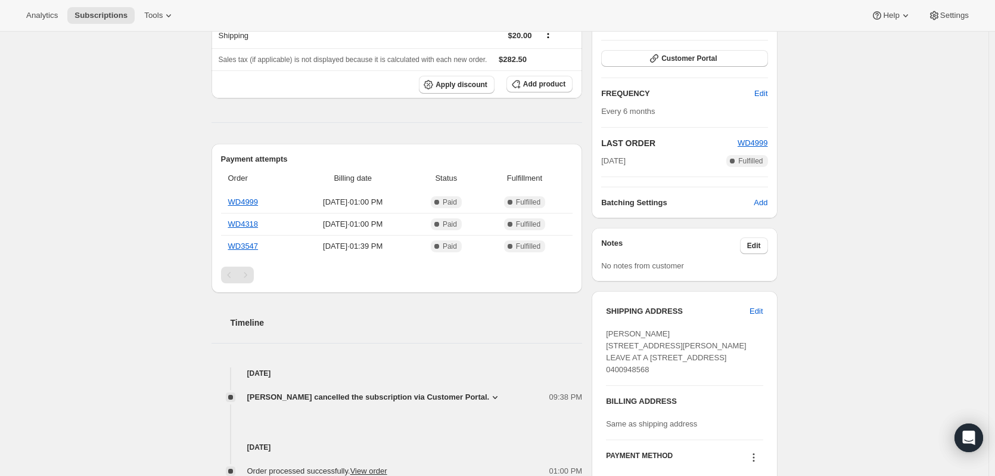
click at [464, 394] on span "[PERSON_NAME] cancelled the subscription via Customer Portal." at bounding box center [368, 397] width 243 height 12
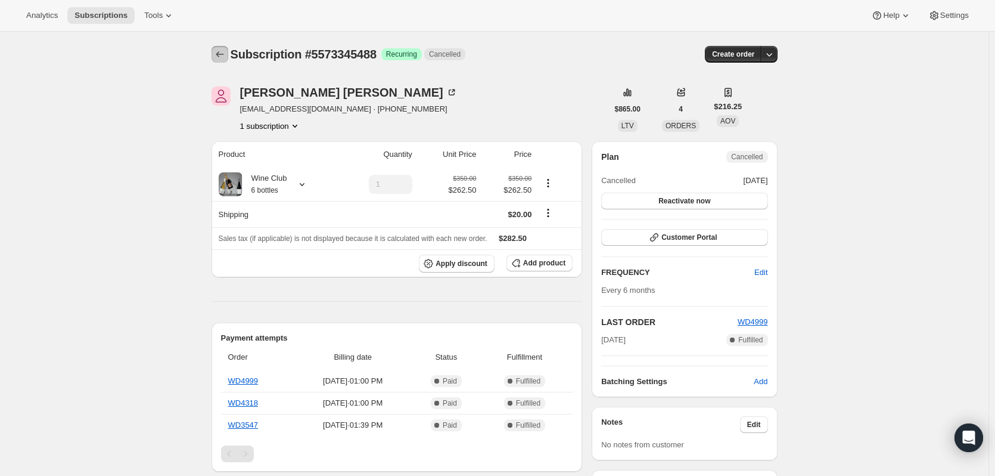
click at [220, 50] on icon "Subscriptions" at bounding box center [220, 54] width 12 height 12
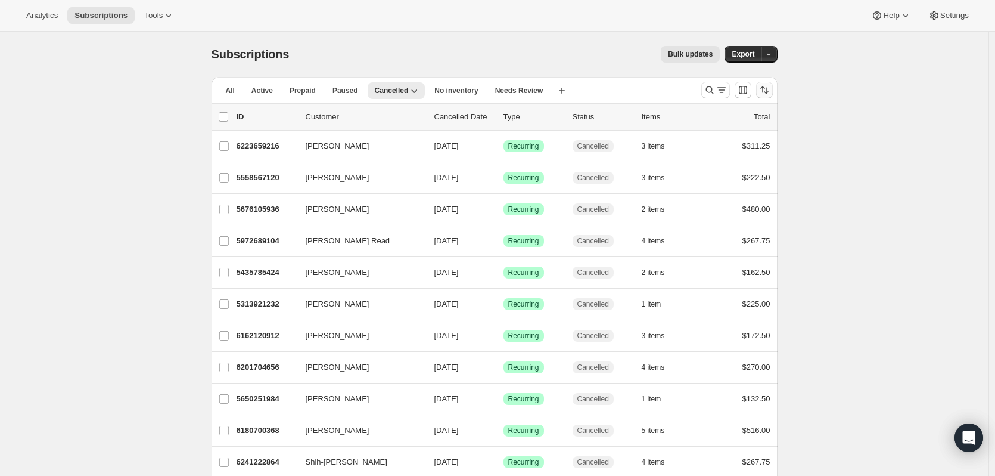
click at [763, 92] on icon "Sort the results" at bounding box center [765, 90] width 12 height 12
click at [741, 156] on span "Cancelled date" at bounding box center [736, 162] width 52 height 12
click at [696, 157] on input "Cancelled date" at bounding box center [695, 157] width 1 height 1
radio input "true"
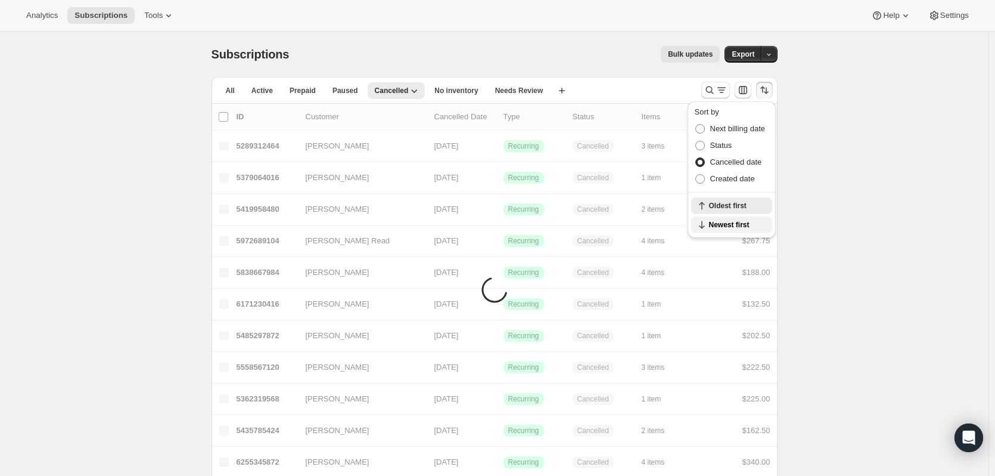
click at [716, 229] on button "Newest first" at bounding box center [731, 224] width 81 height 17
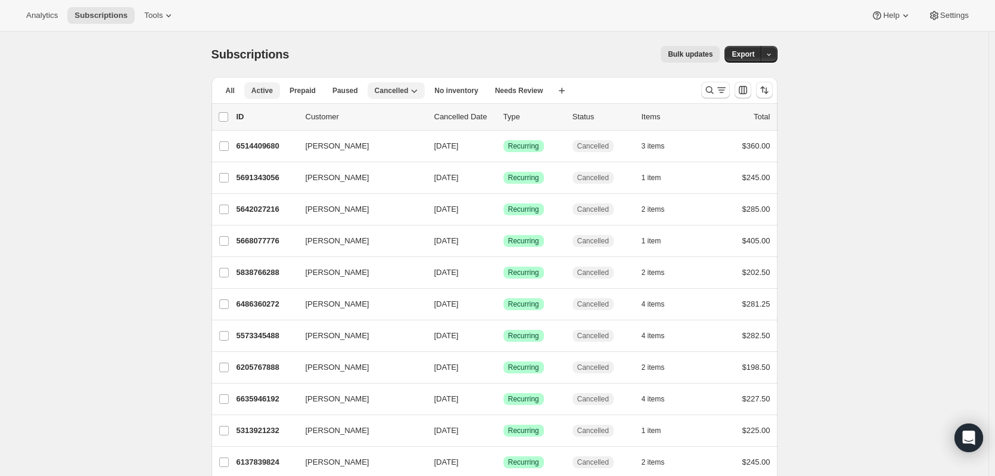
click at [265, 88] on span "Active" at bounding box center [261, 91] width 21 height 10
